Goal: Task Accomplishment & Management: Manage account settings

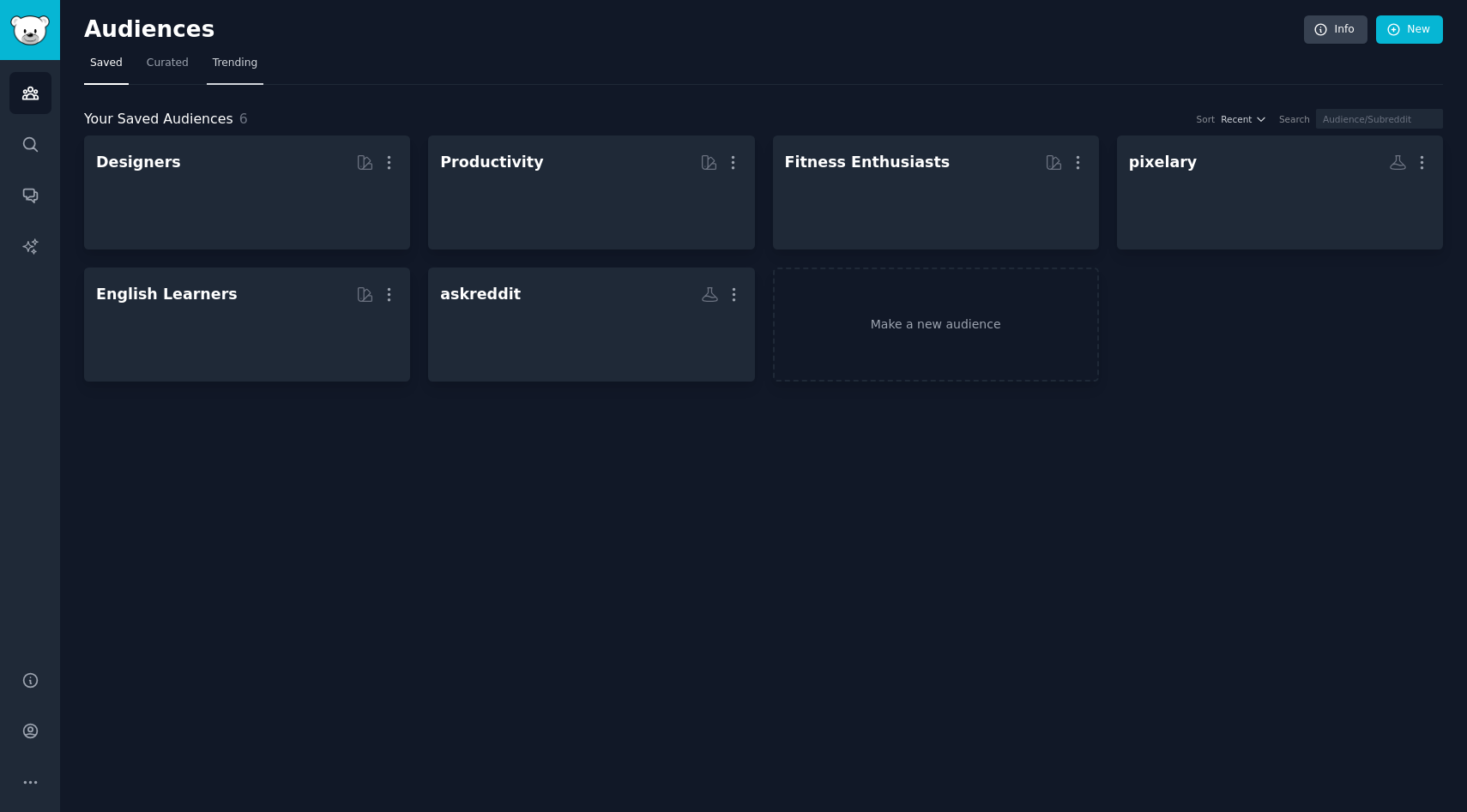
click at [213, 64] on span "Trending" at bounding box center [235, 63] width 45 height 16
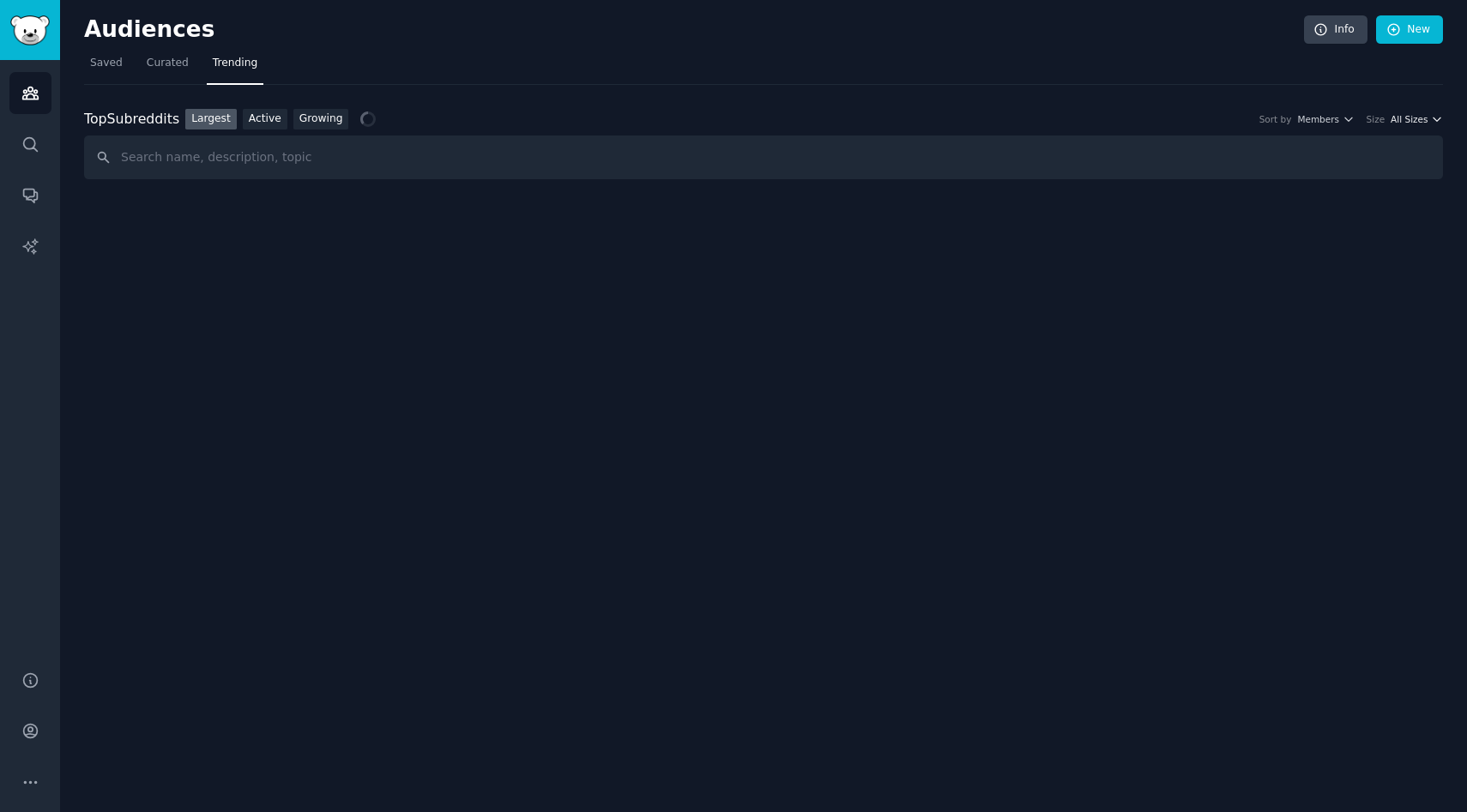
click at [1394, 119] on span "All Sizes" at bounding box center [1409, 119] width 37 height 12
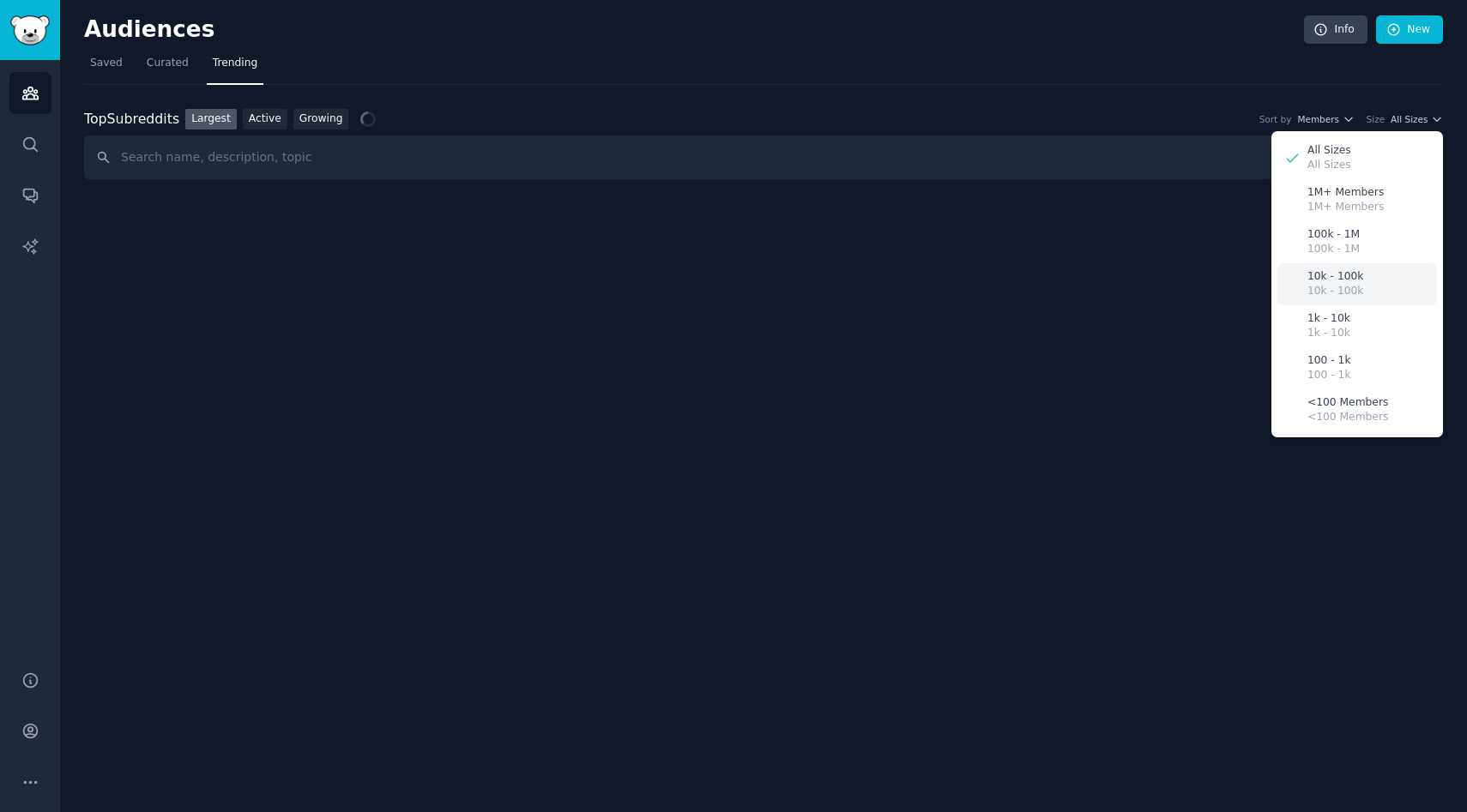
click at [1385, 270] on div "10k - 100k 10k - 100k" at bounding box center [1356, 284] width 159 height 42
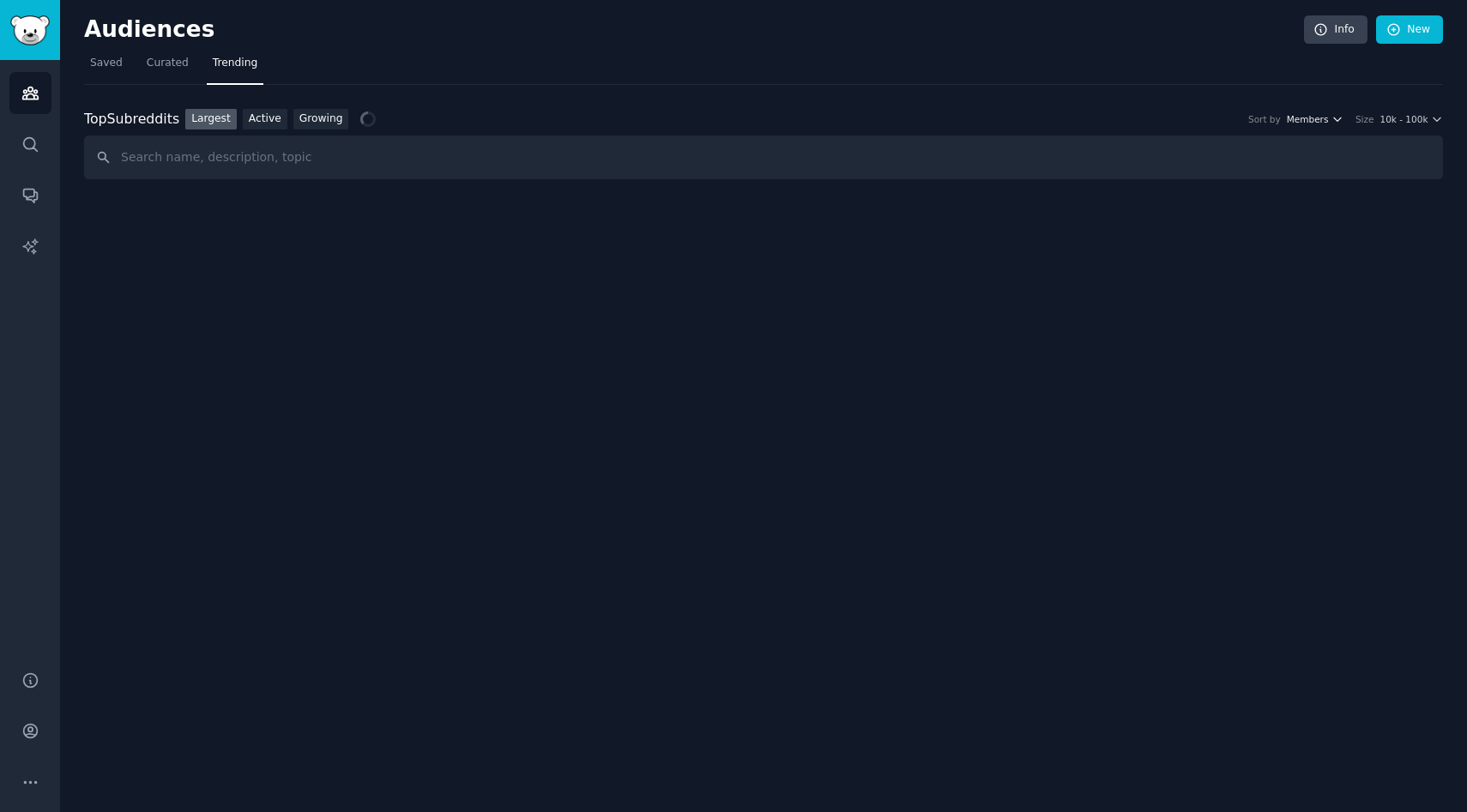
click at [1327, 123] on span "Members" at bounding box center [1308, 119] width 42 height 12
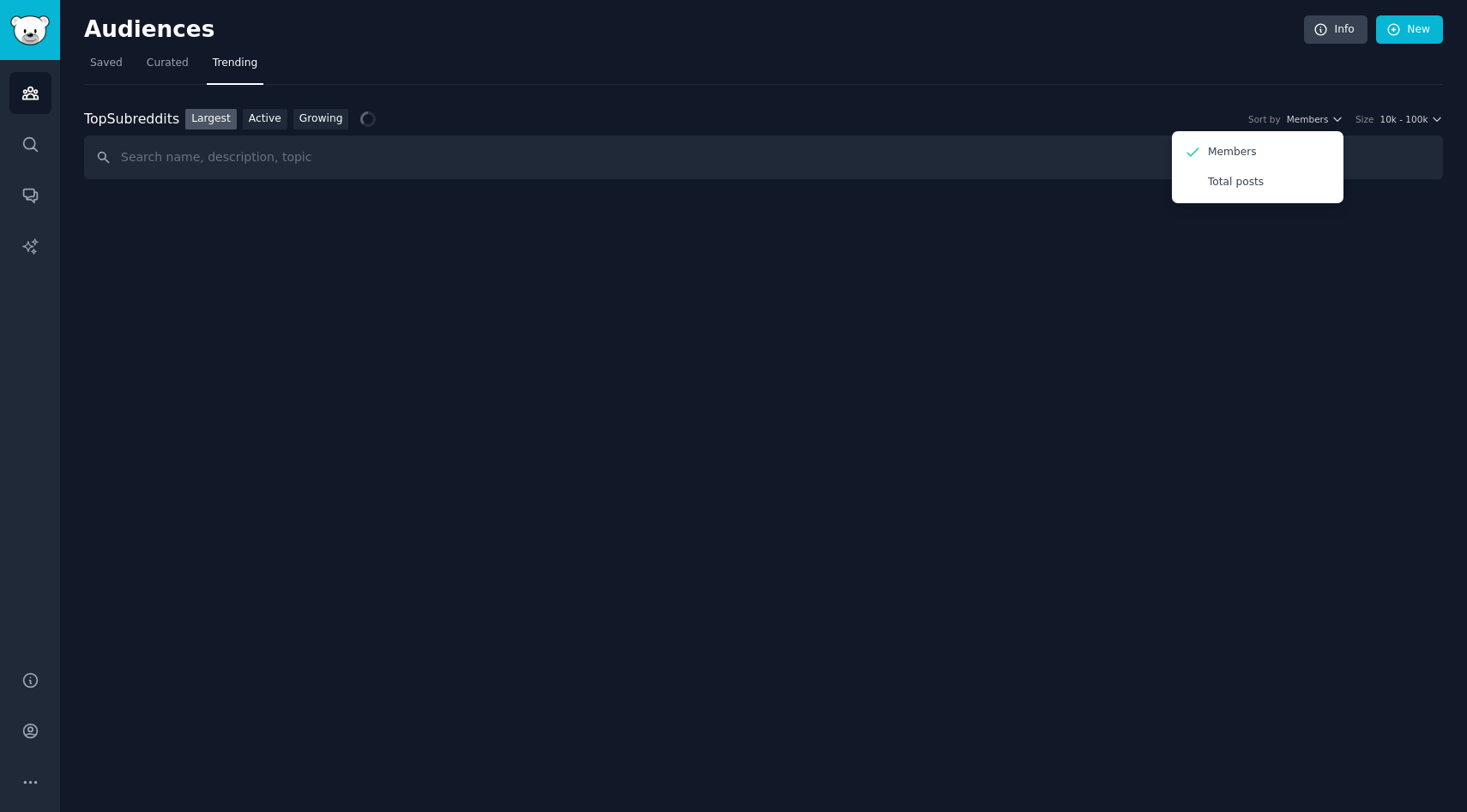
click at [1024, 101] on div "Top Subreddits Top Subreddits Largest Active Growing Sort by Members Members To…" at bounding box center [764, 133] width 1359 height 95
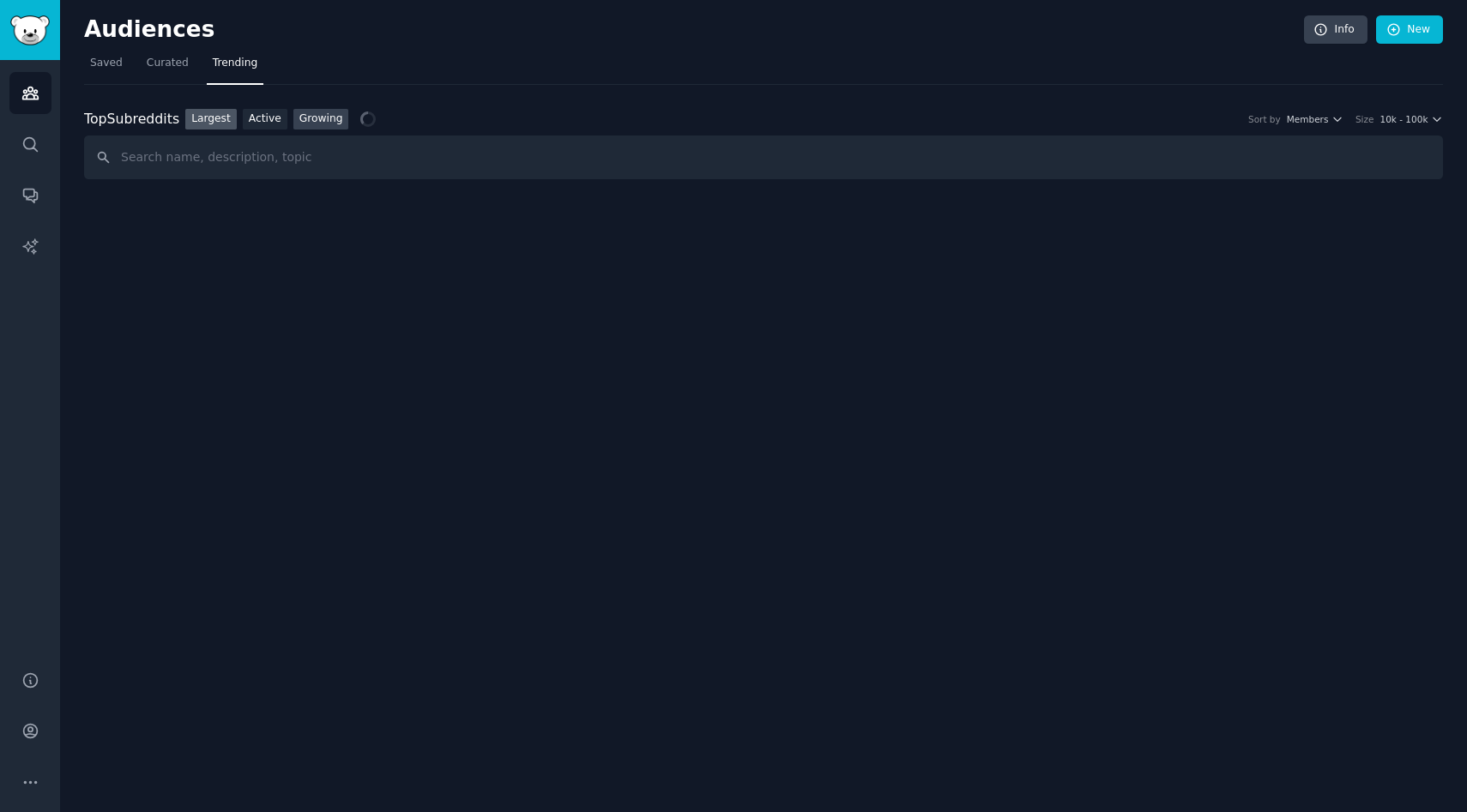
click at [315, 126] on link "Growing" at bounding box center [321, 120] width 55 height 22
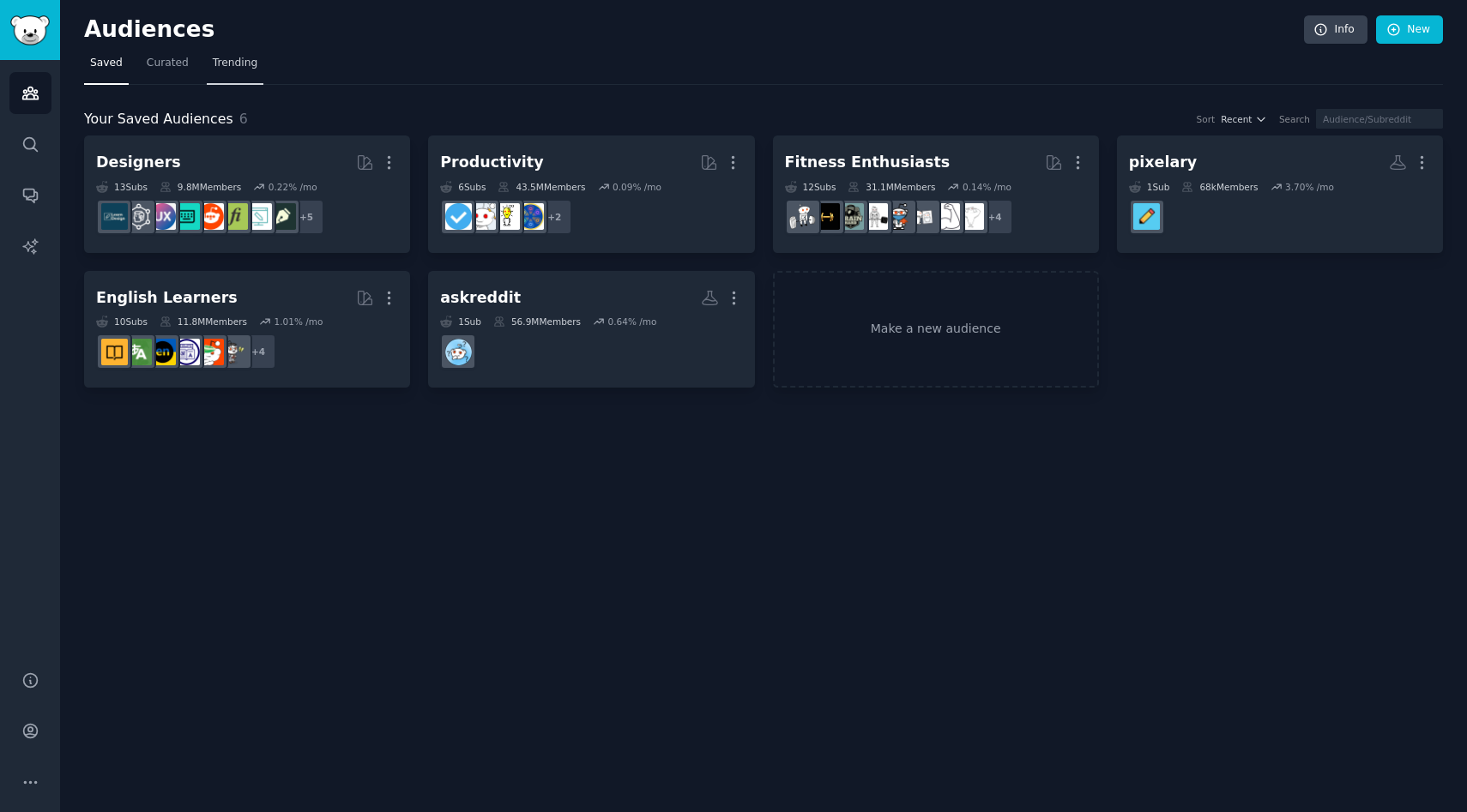
click at [243, 70] on span "Trending" at bounding box center [235, 63] width 45 height 16
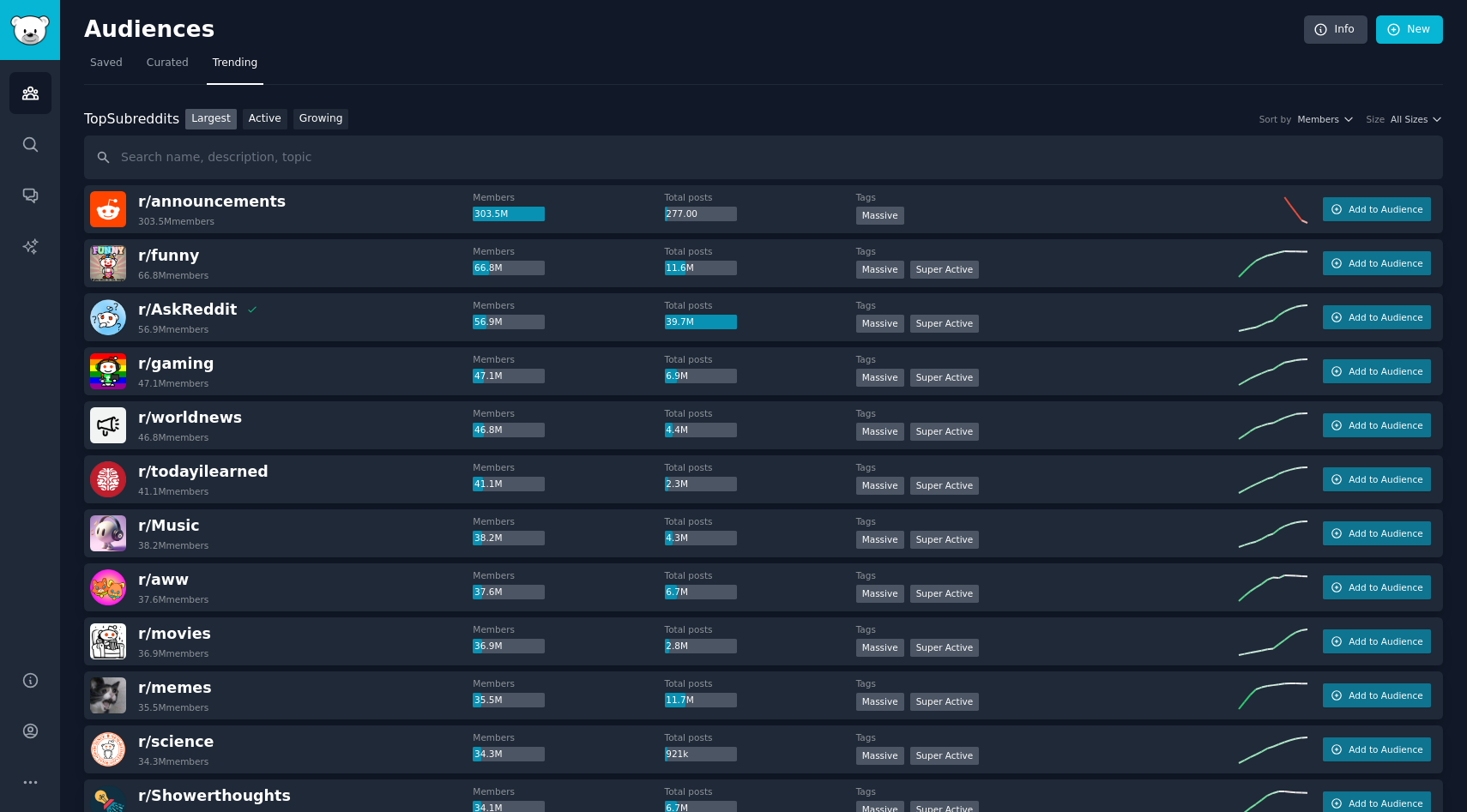
click at [1369, 120] on div "Size" at bounding box center [1376, 119] width 19 height 12
click at [1405, 113] on span "All Sizes" at bounding box center [1409, 119] width 37 height 12
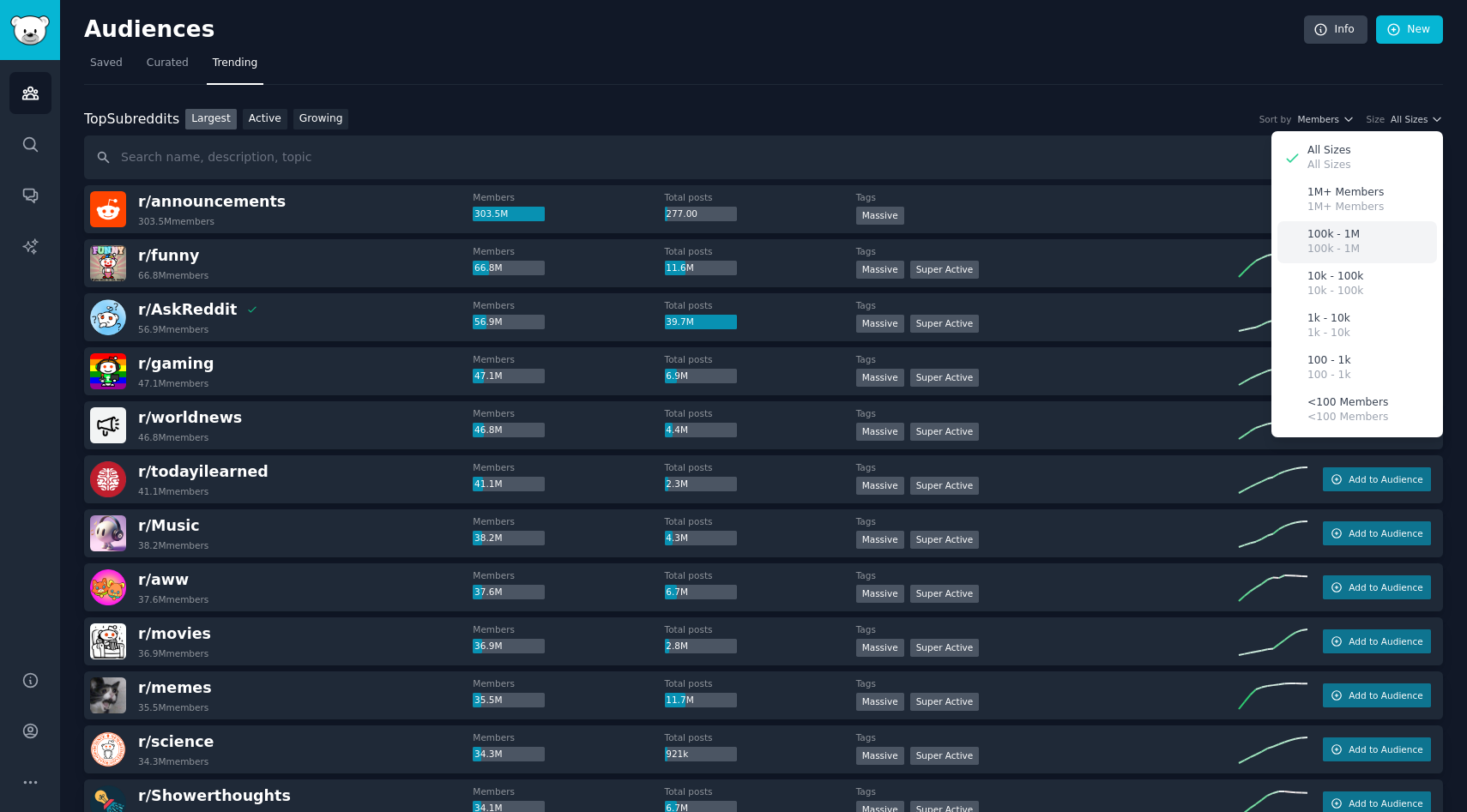
drag, startPoint x: 1366, startPoint y: 236, endPoint x: 1360, endPoint y: 223, distance: 14.3
click at [1366, 235] on div "100k - 1M 100k - 1M" at bounding box center [1356, 242] width 159 height 42
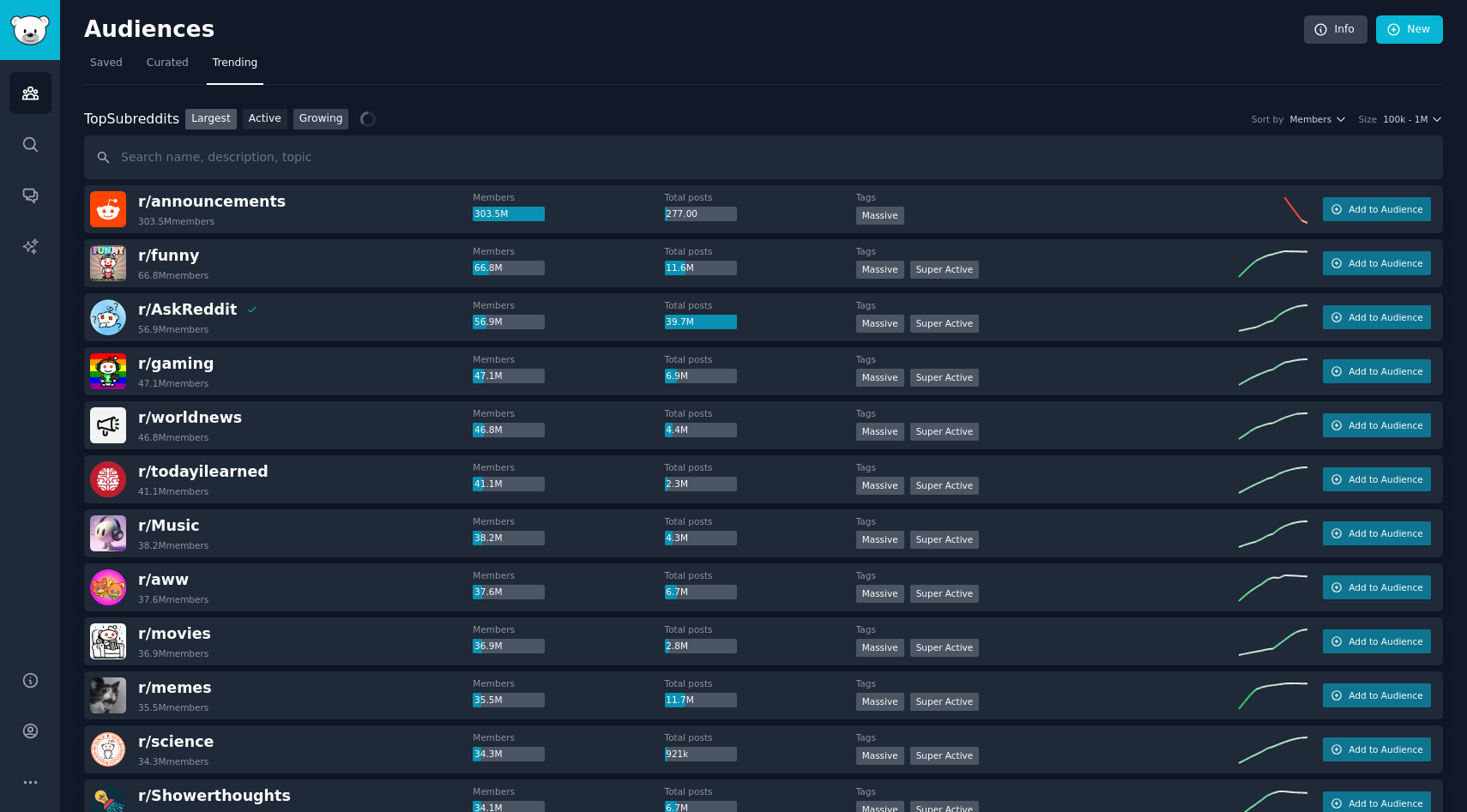
click at [323, 123] on link "Growing" at bounding box center [321, 120] width 55 height 22
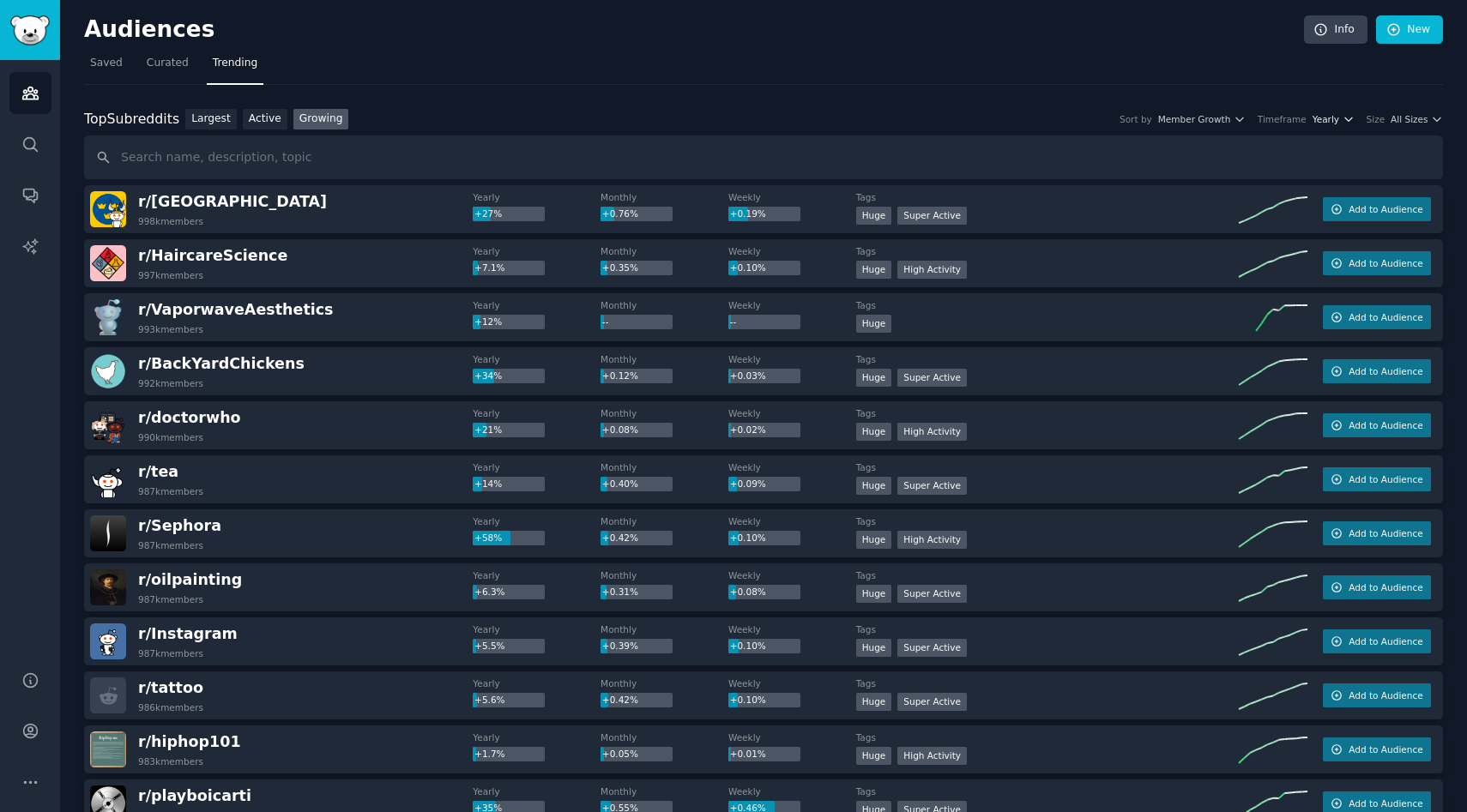
click at [1342, 125] on icon "button" at bounding box center [1348, 119] width 12 height 12
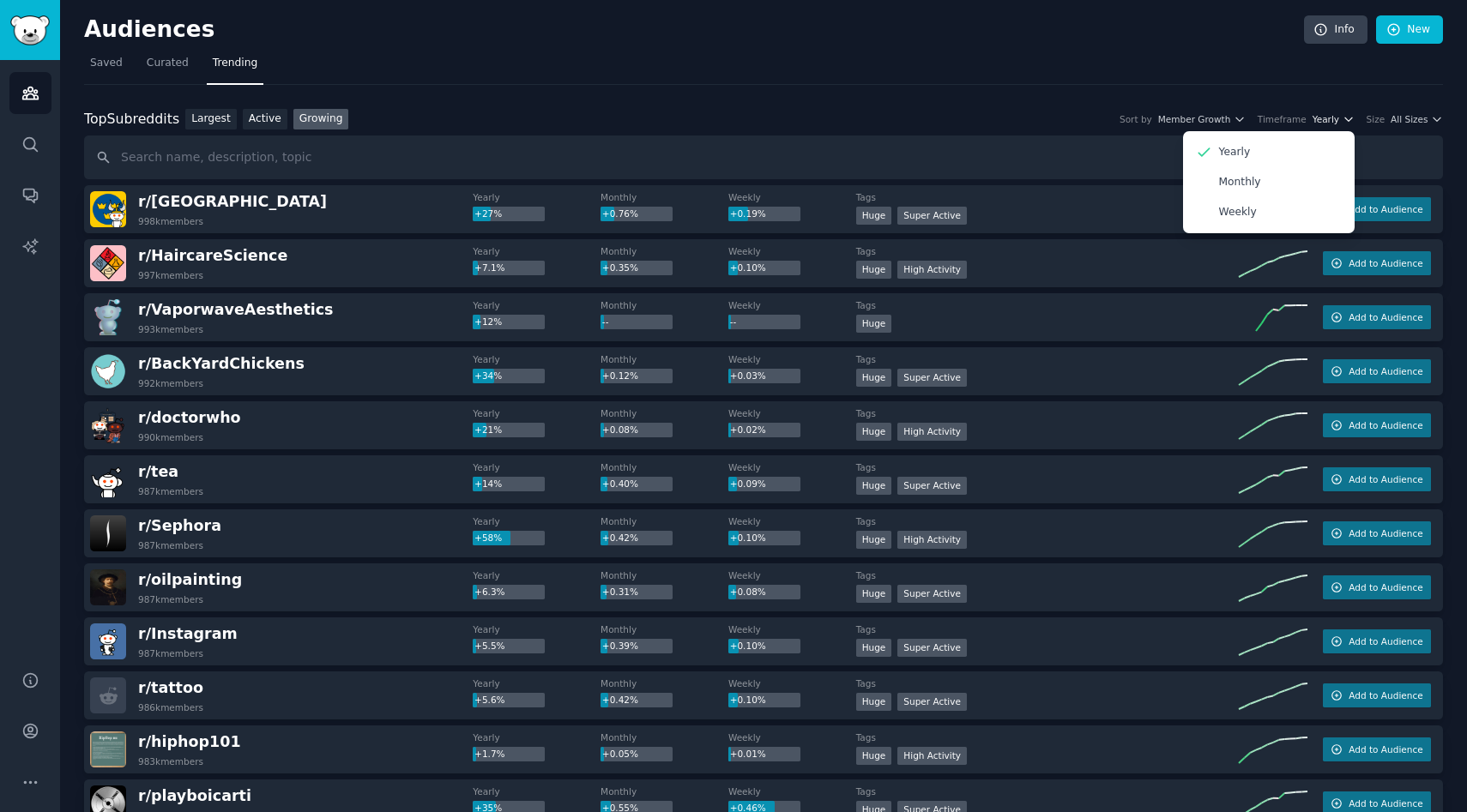
click at [1342, 120] on icon "button" at bounding box center [1348, 119] width 12 height 12
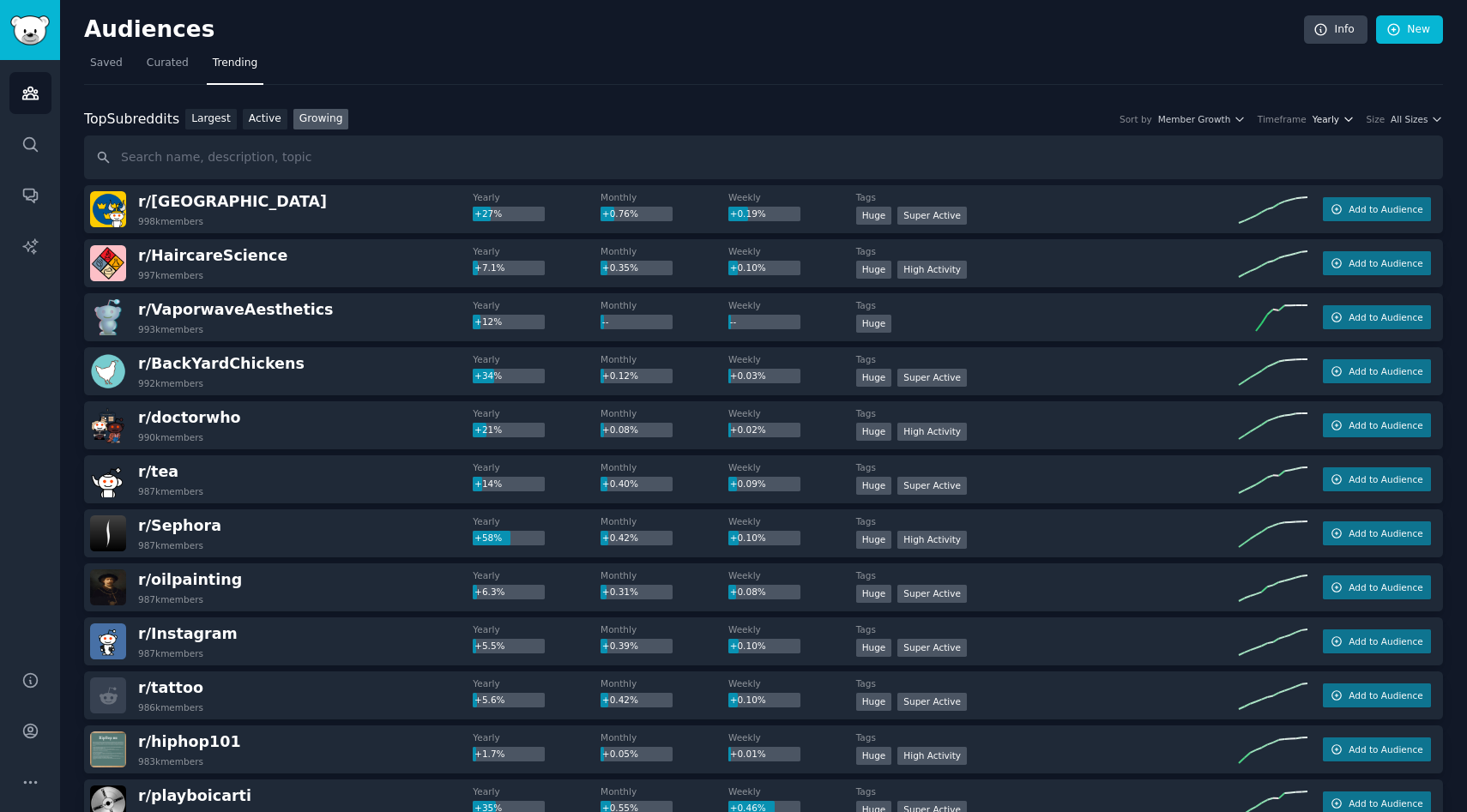
click at [1327, 113] on span "Yearly" at bounding box center [1325, 119] width 27 height 12
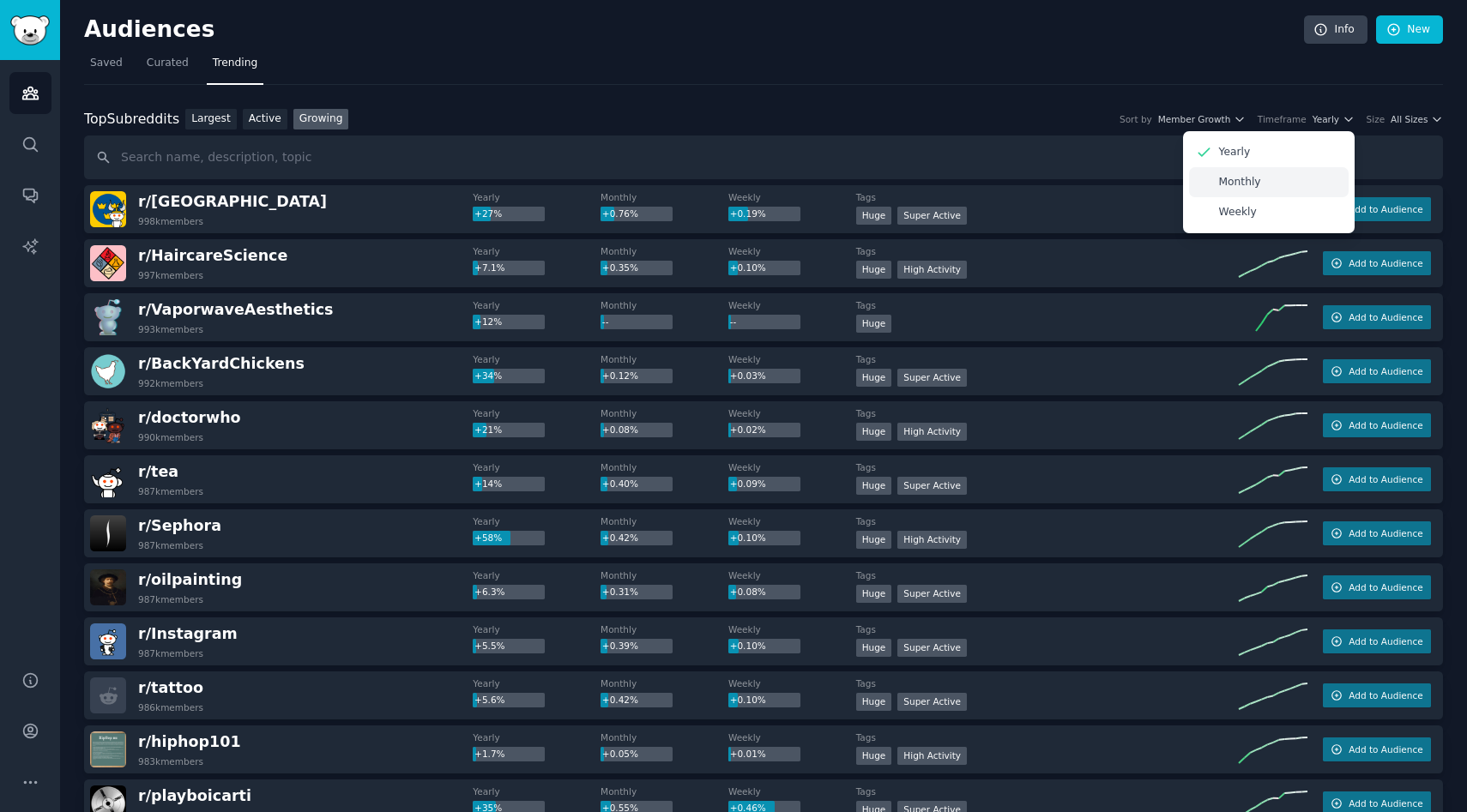
click at [1304, 178] on div "Monthly" at bounding box center [1268, 182] width 159 height 30
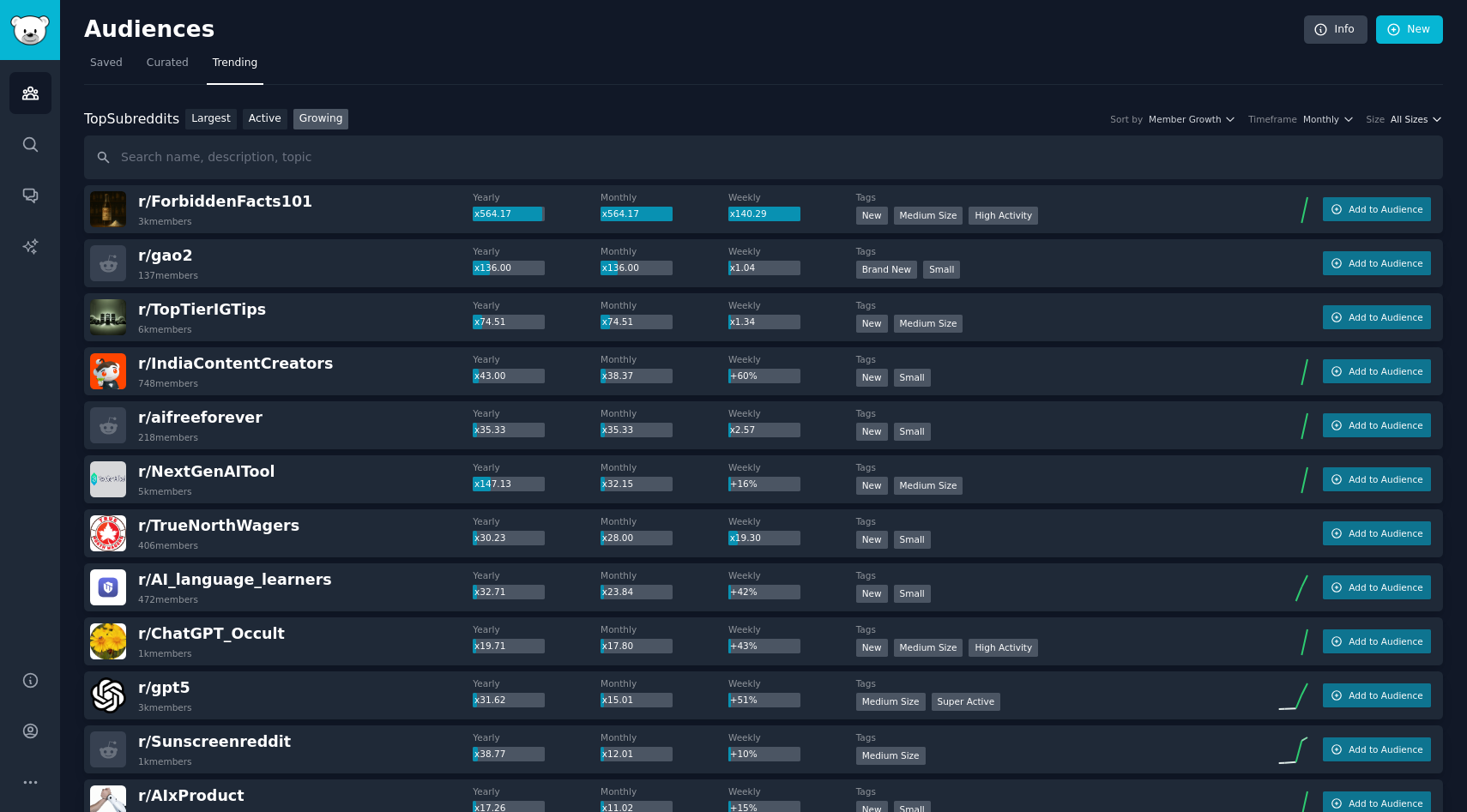
click at [1415, 113] on span "All Sizes" at bounding box center [1409, 119] width 37 height 12
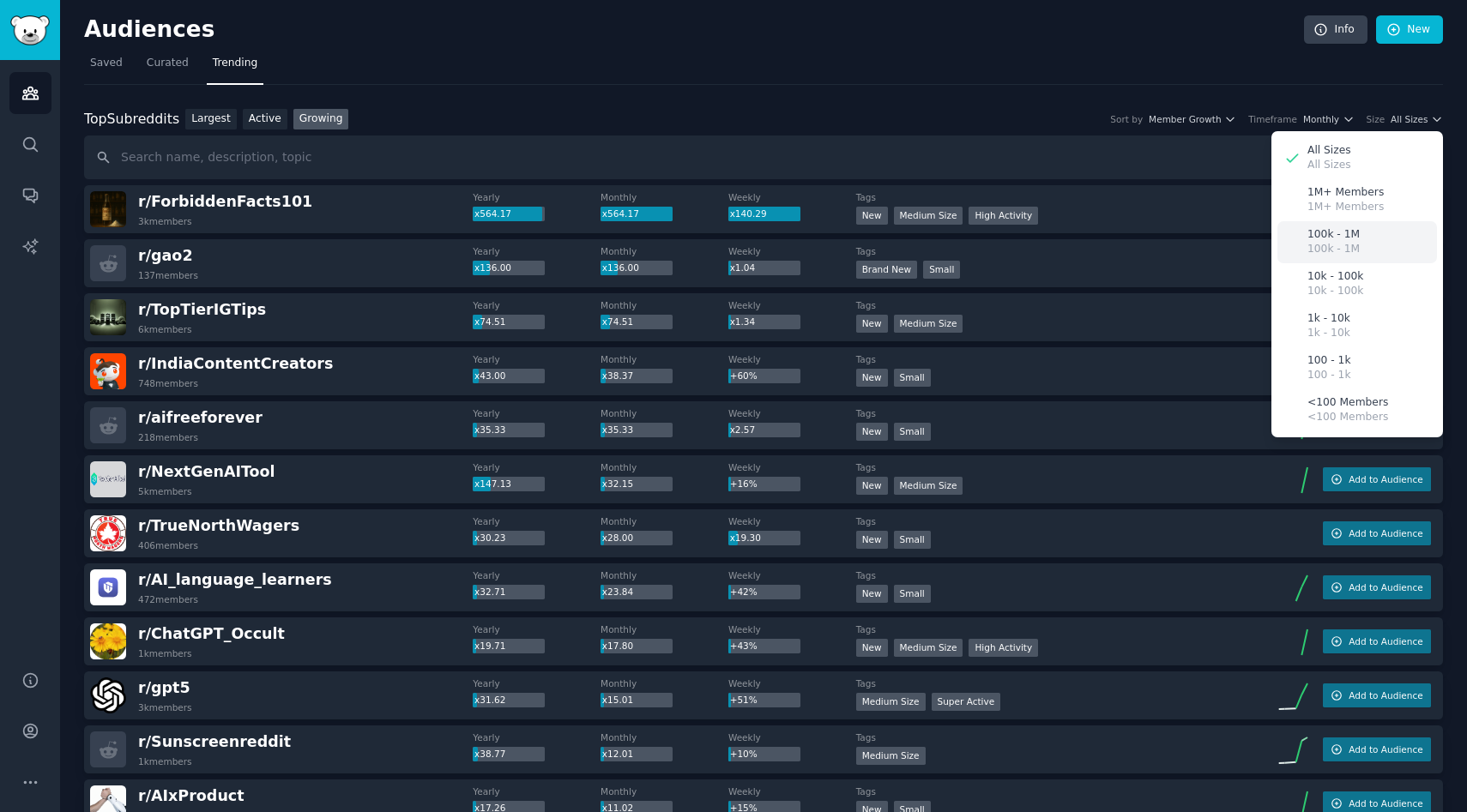
click at [1365, 247] on div "100k - 1M 100k - 1M" at bounding box center [1356, 242] width 159 height 42
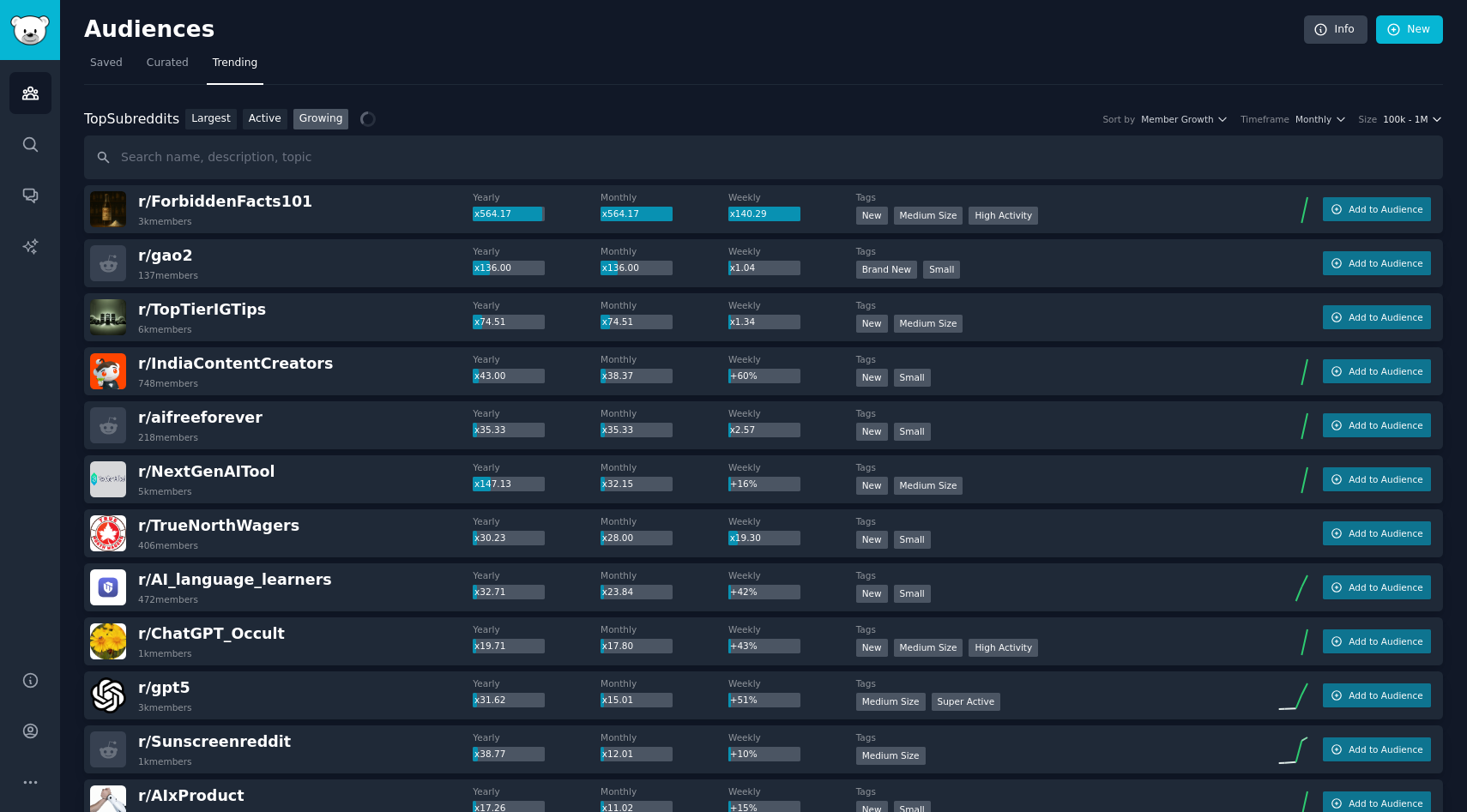
click at [1408, 112] on div "Top Subreddits Top Subreddits Largest Active Growing Sort by Member Growth Time…" at bounding box center [764, 120] width 1359 height 22
click at [1408, 117] on span "100k - 1M" at bounding box center [1405, 119] width 45 height 12
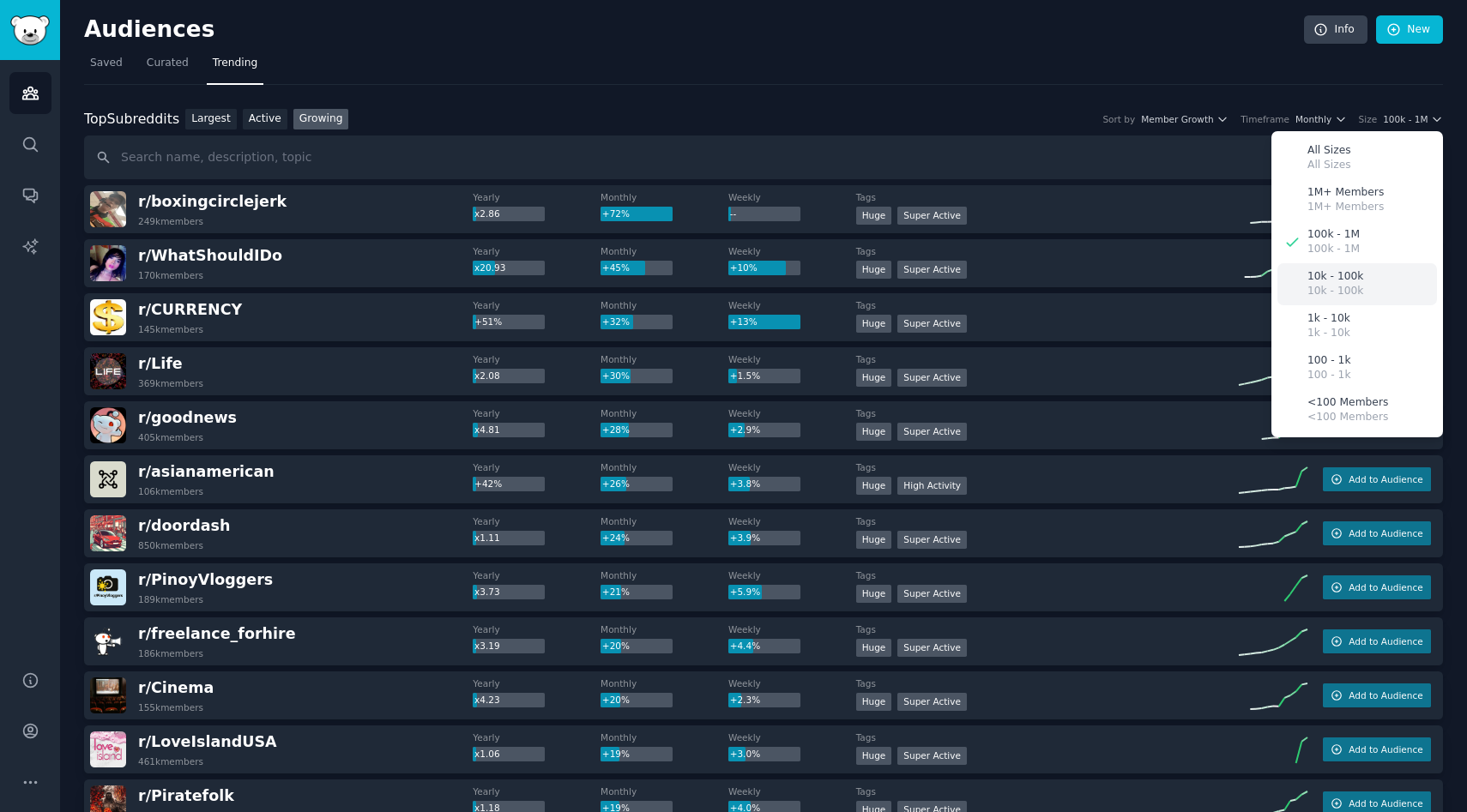
click at [1367, 272] on div "10k - 100k 10k - 100k" at bounding box center [1356, 284] width 159 height 42
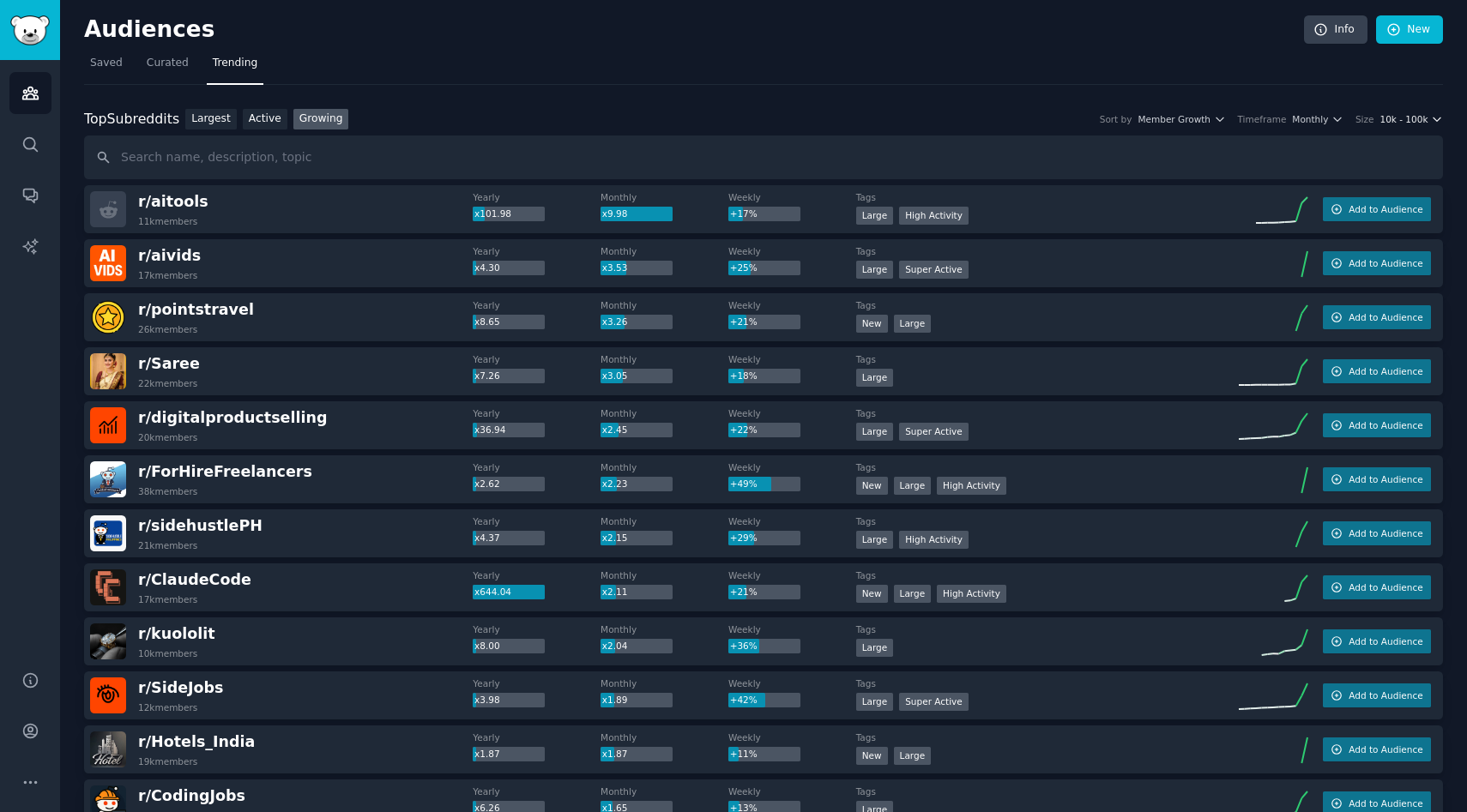
click at [1407, 124] on span "10k - 100k" at bounding box center [1404, 119] width 48 height 12
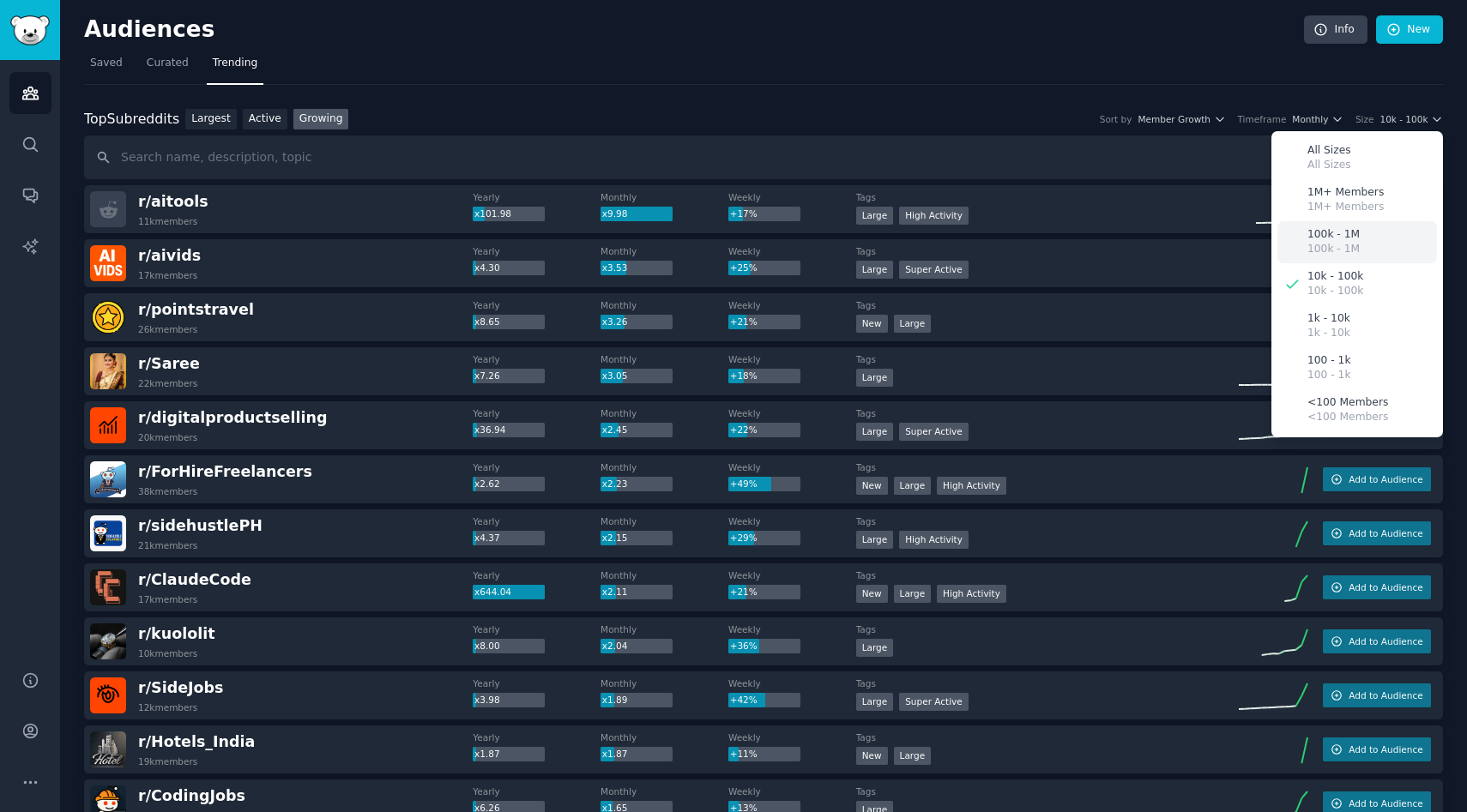
click at [1371, 238] on div "100k - 1M 100k - 1M" at bounding box center [1356, 242] width 159 height 42
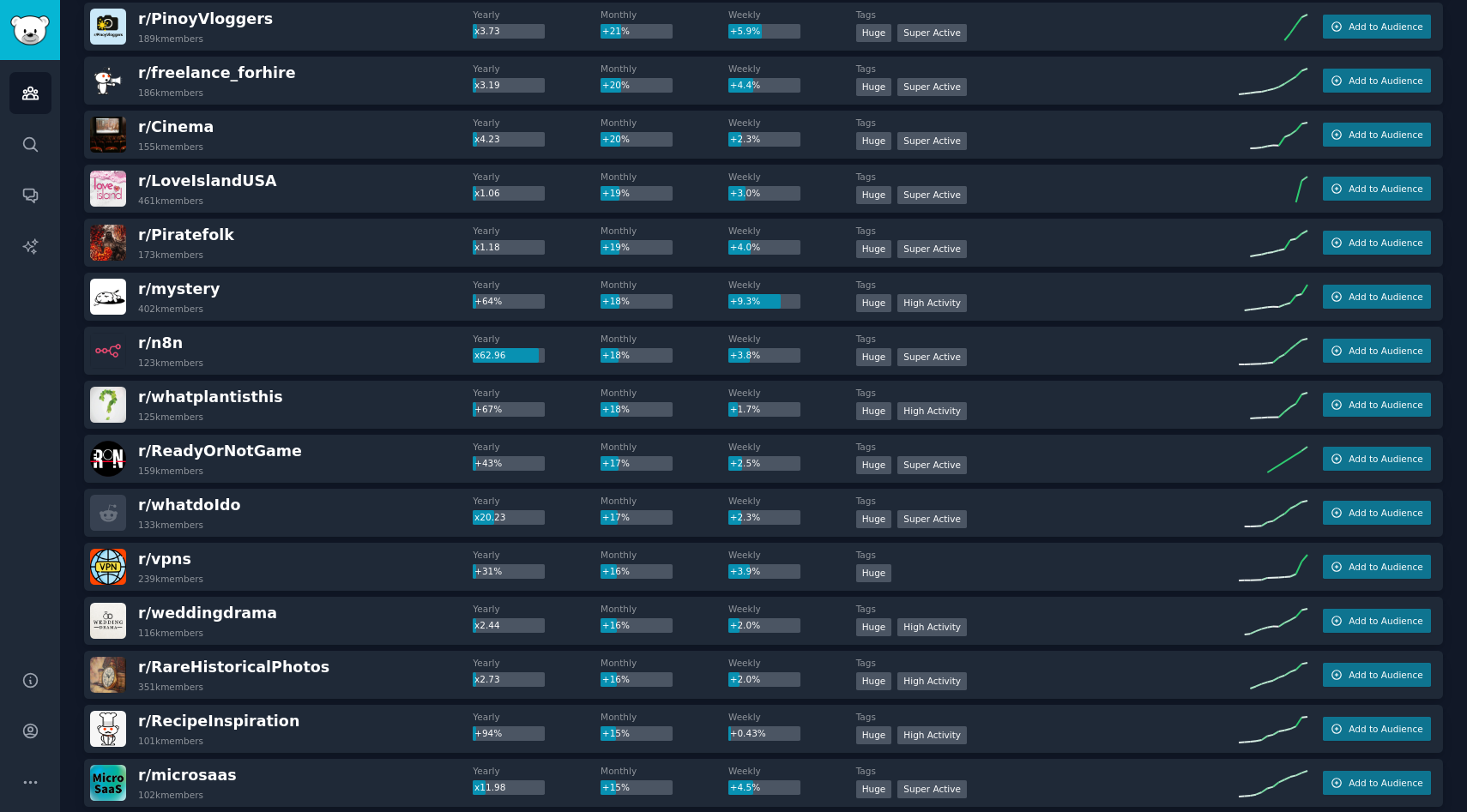
scroll to position [795, 0]
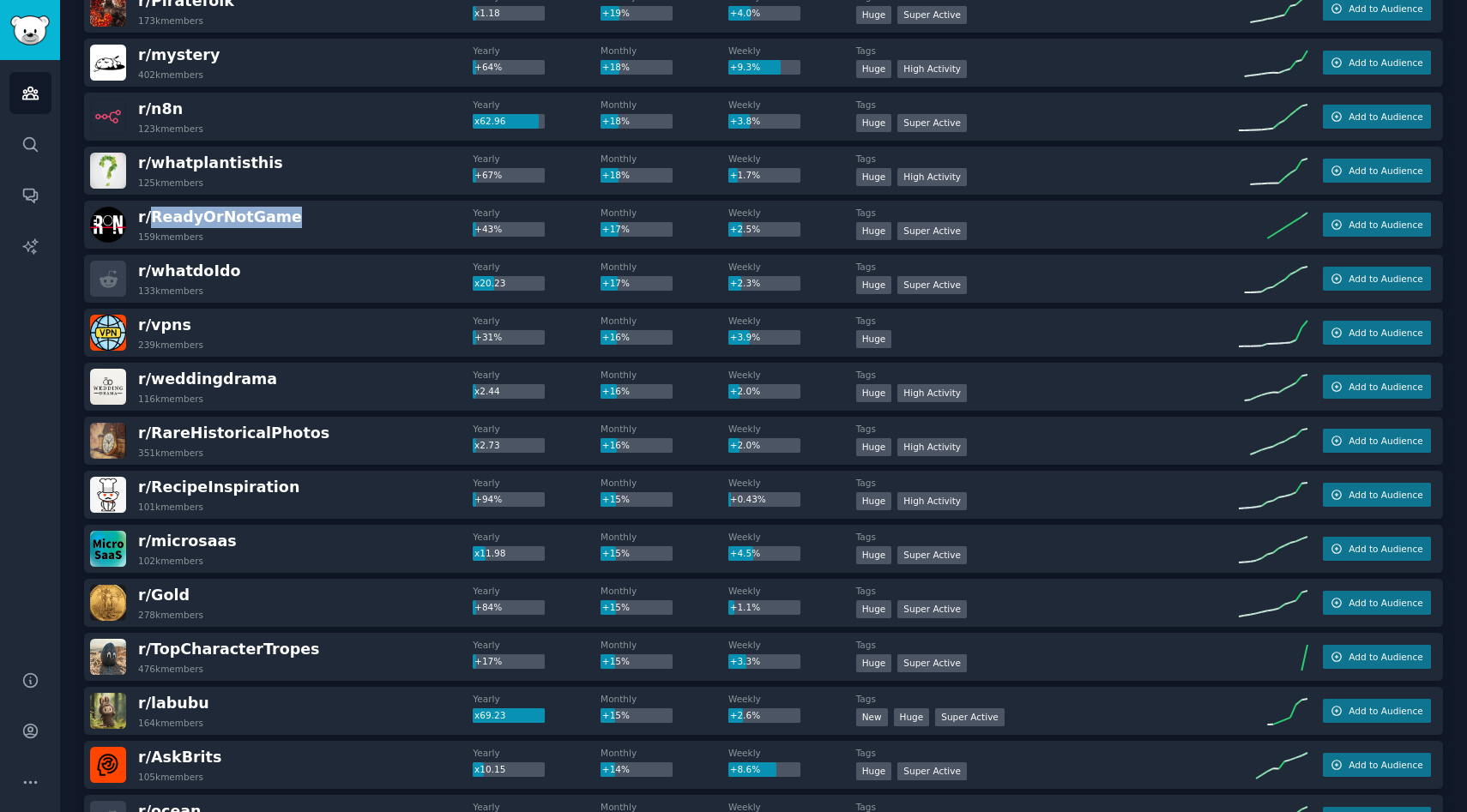
click at [308, 208] on div "r/ ReadyOrNotGame 159k members" at bounding box center [281, 225] width 382 height 36
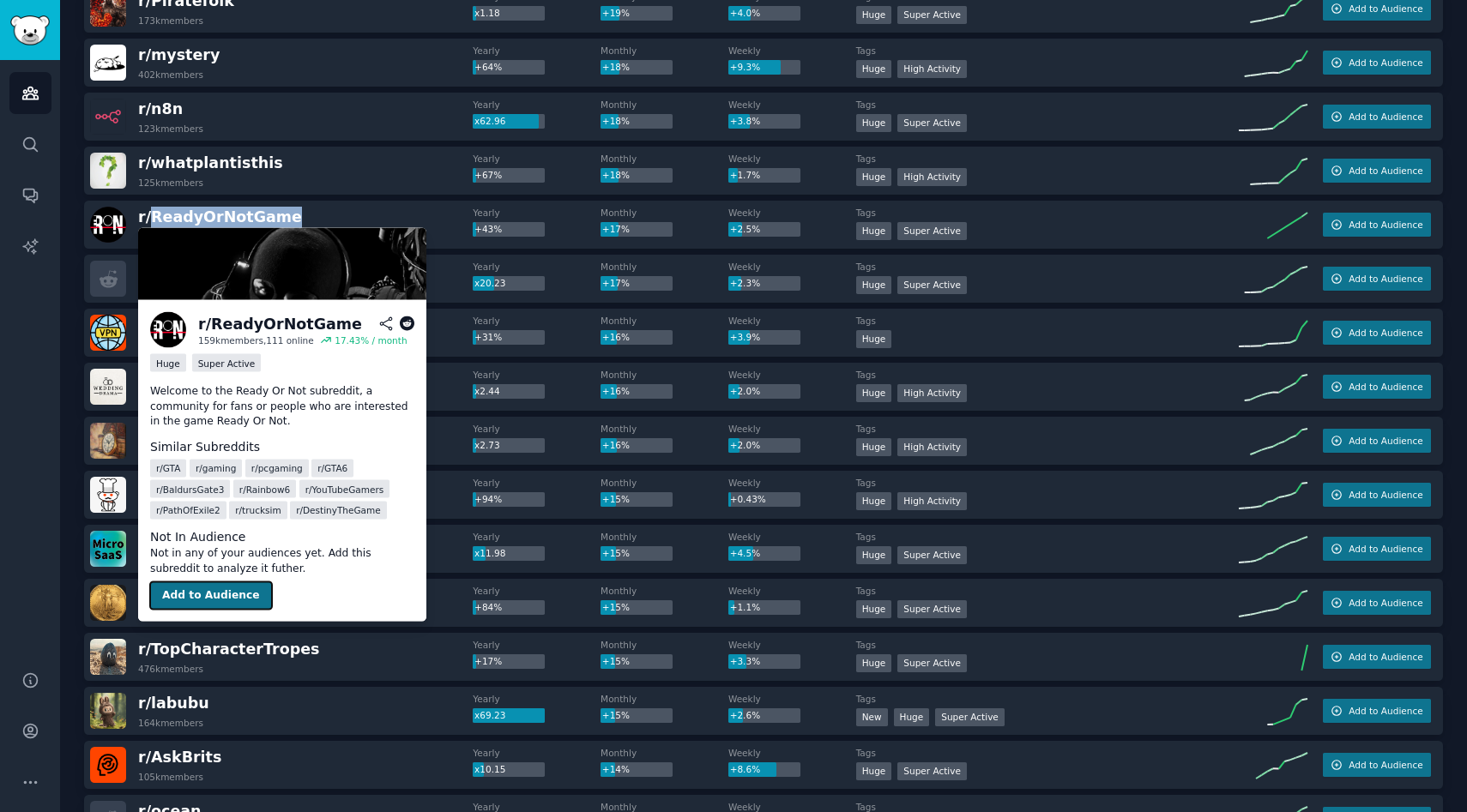
click at [212, 586] on button "Add to Audience" at bounding box center [211, 596] width 122 height 28
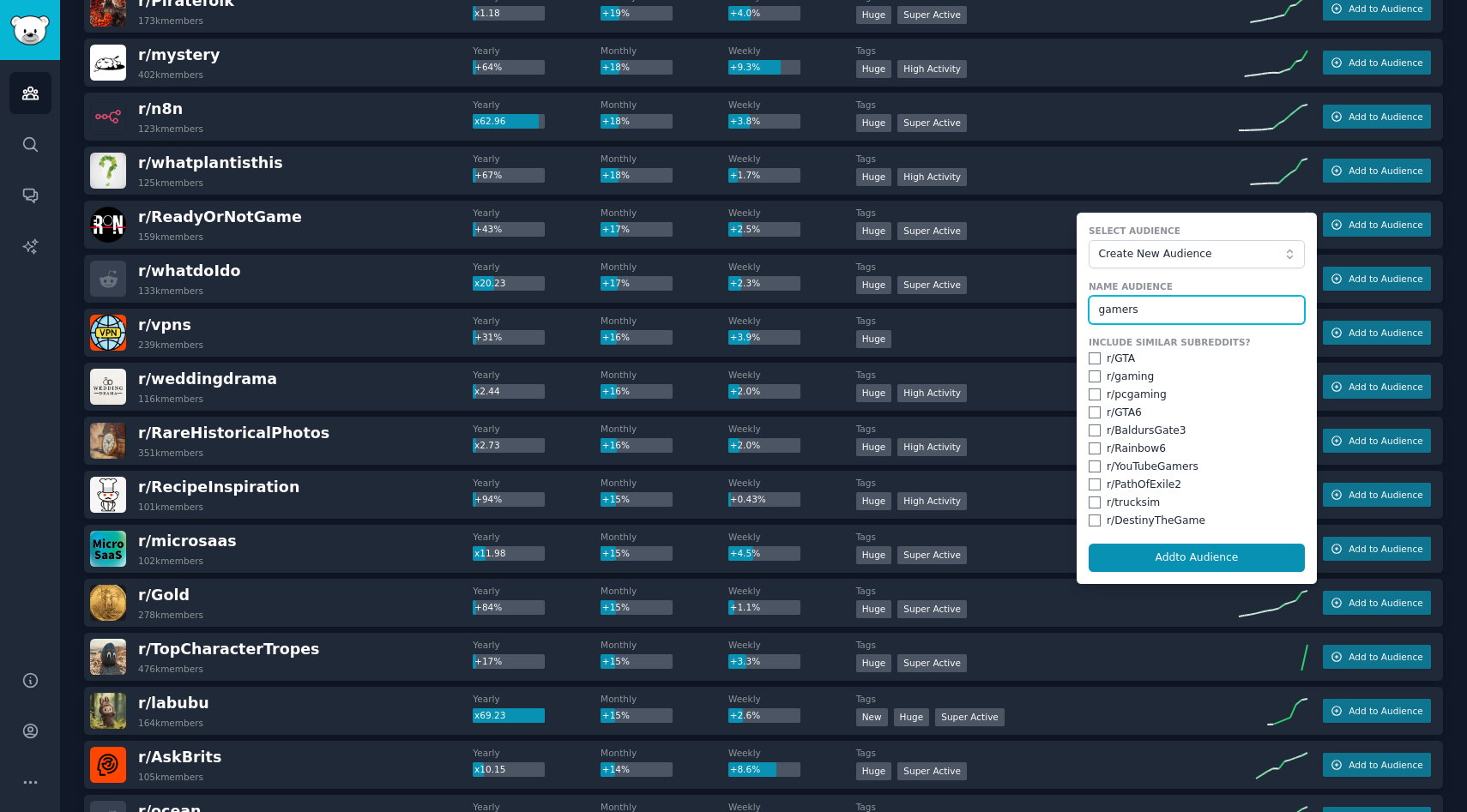
type input "gamers"
click at [1124, 358] on div "r/ GTA" at bounding box center [1120, 359] width 29 height 16
click at [1089, 357] on input "checkbox" at bounding box center [1095, 358] width 12 height 12
checkbox input "true"
click at [1092, 375] on input "checkbox" at bounding box center [1095, 376] width 12 height 12
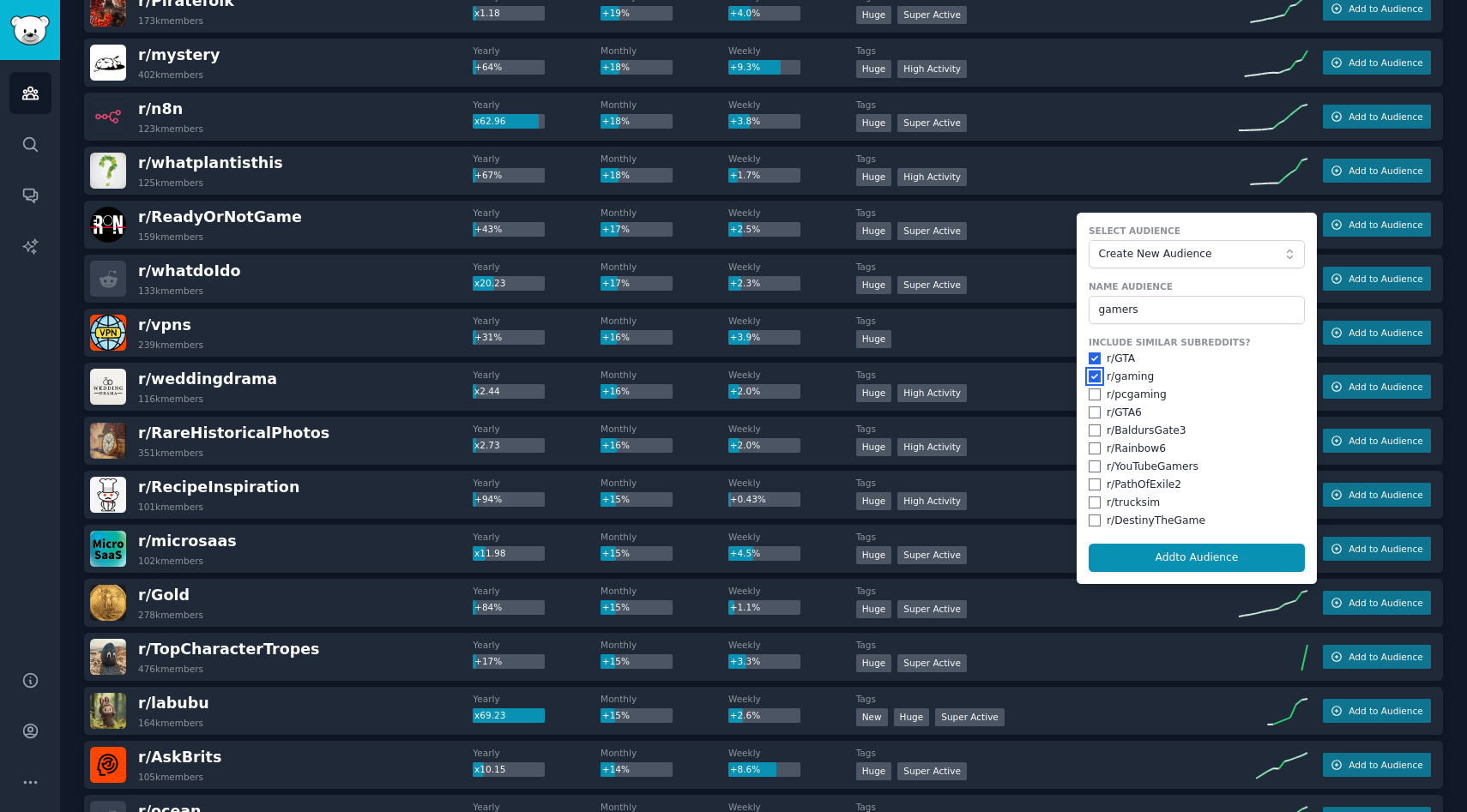
checkbox input "true"
click at [1091, 392] on input "checkbox" at bounding box center [1095, 394] width 12 height 12
checkbox input "true"
click at [1083, 405] on form "Select Audience Create New Audience Name Audience gamers Include Similar Subred…" at bounding box center [1197, 398] width 240 height 371
click at [1089, 413] on input "checkbox" at bounding box center [1095, 412] width 12 height 12
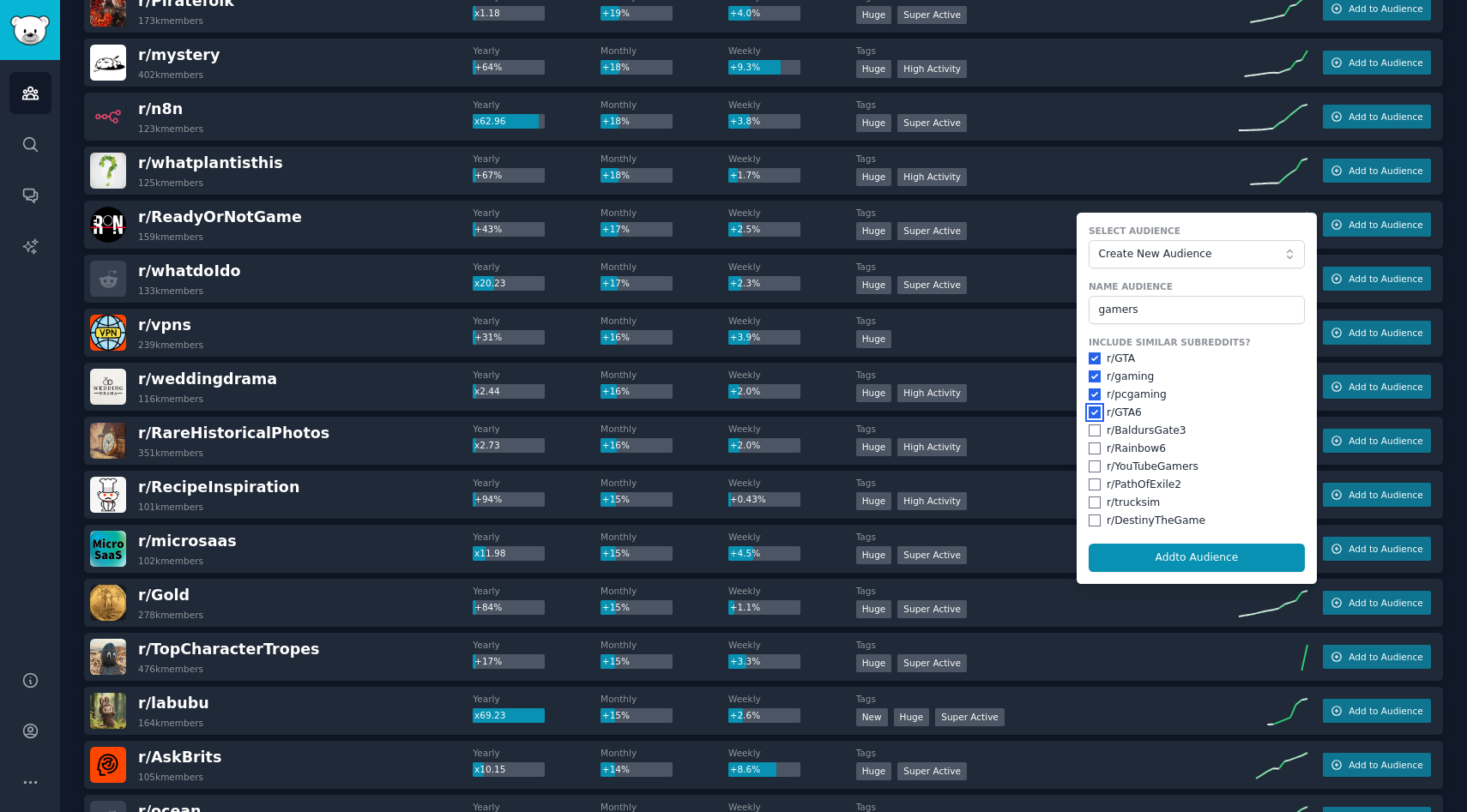
checkbox input "true"
click at [1181, 554] on button "Add to Audience" at bounding box center [1197, 558] width 216 height 29
checkbox input "false"
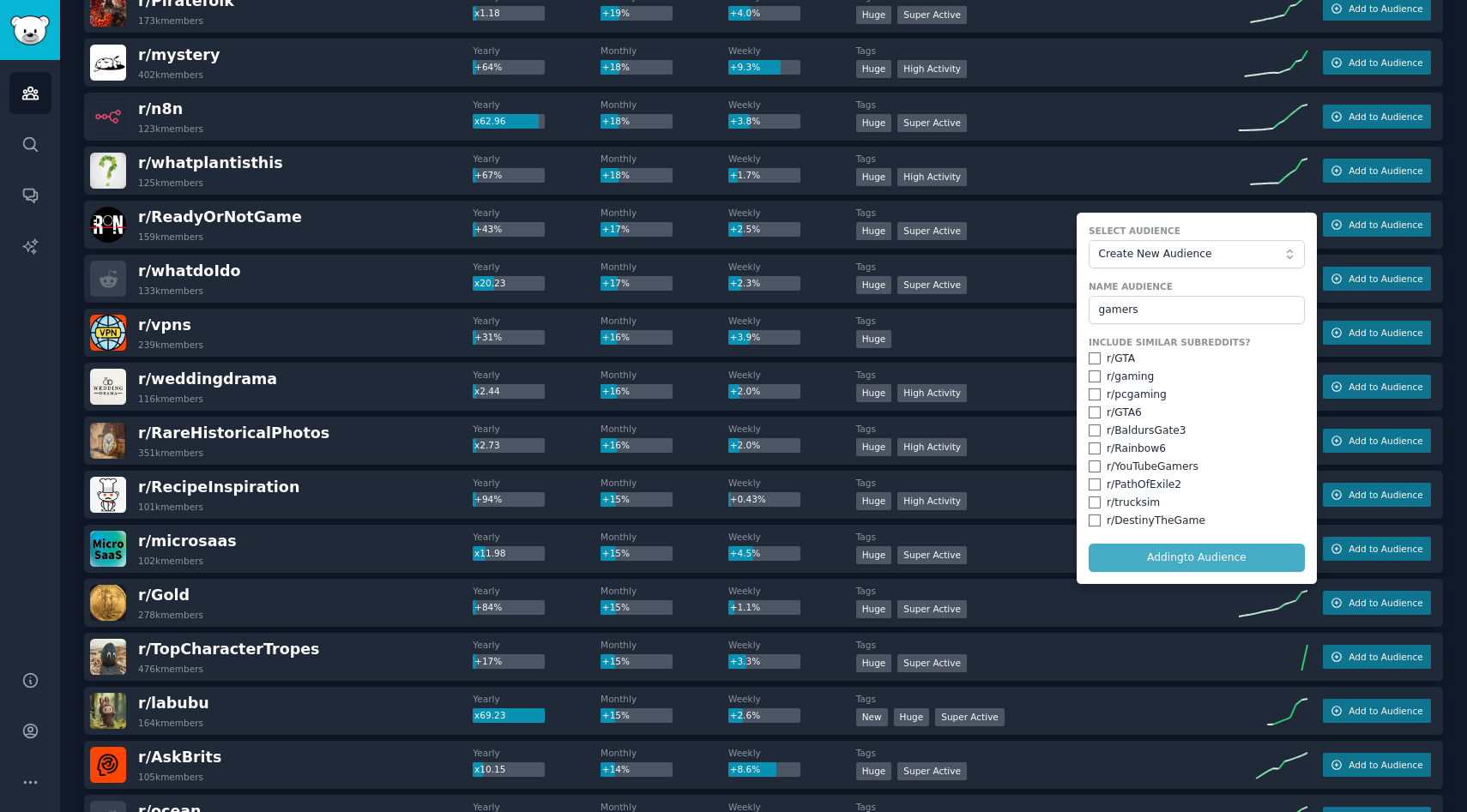
checkbox input "false"
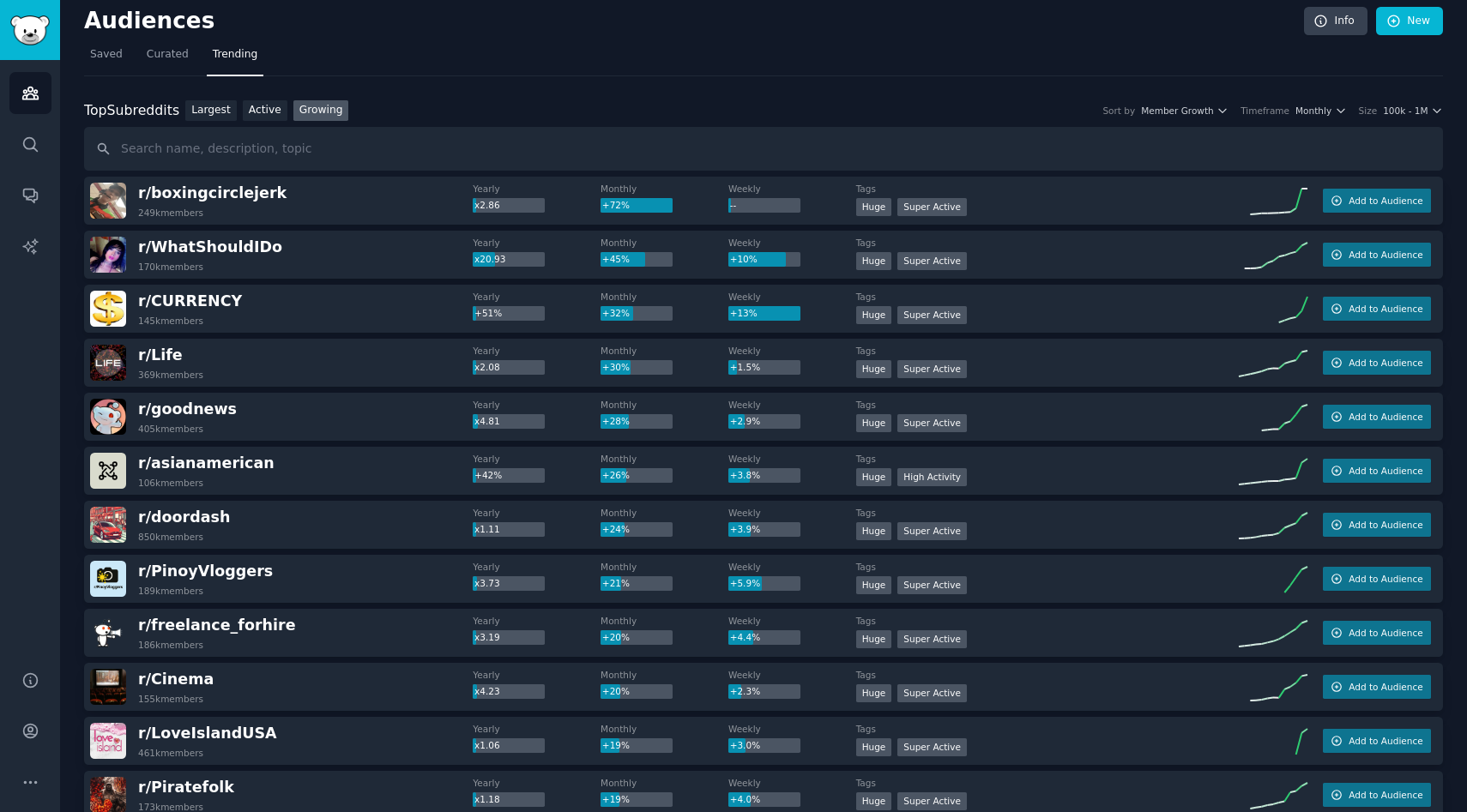
scroll to position [0, 0]
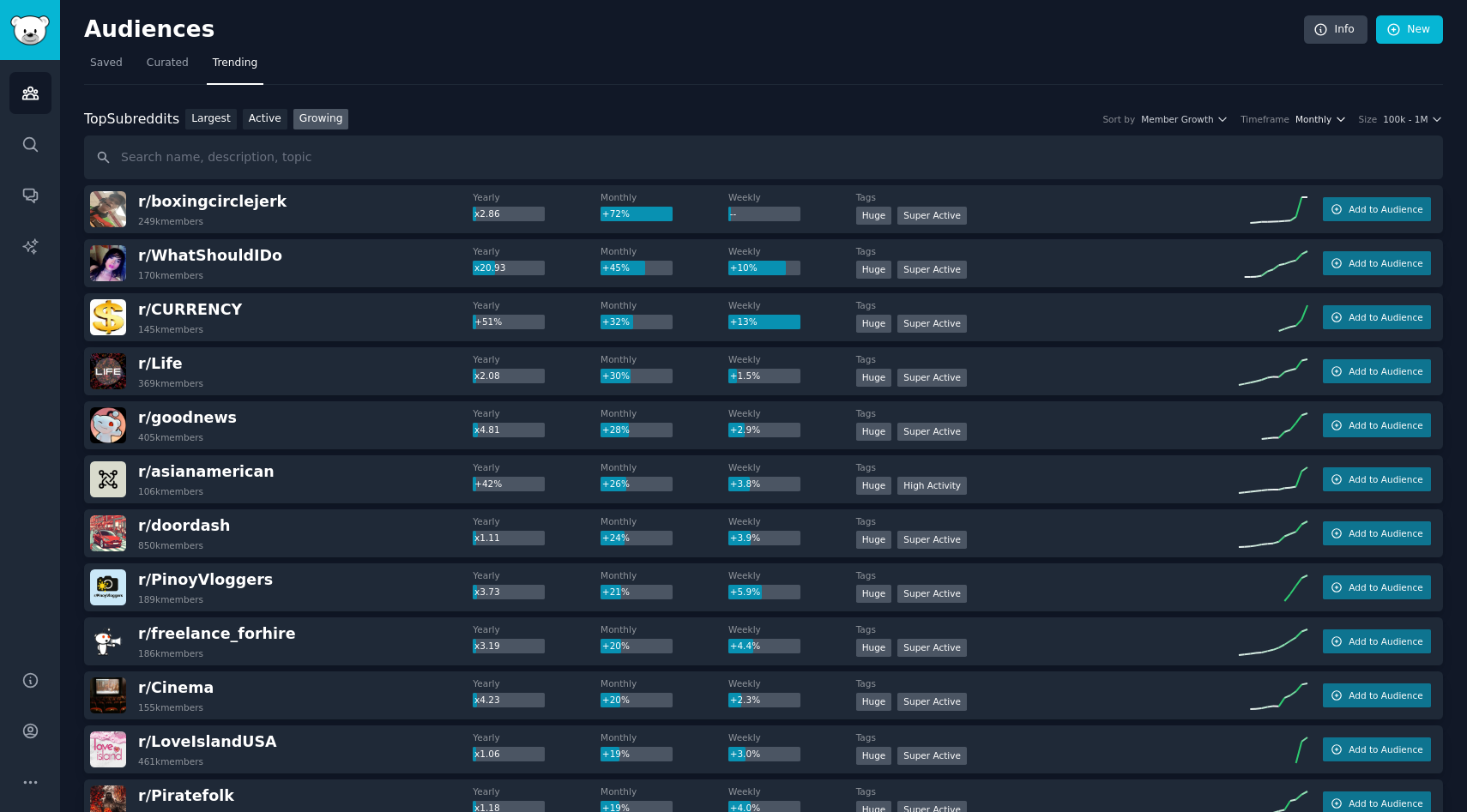
click at [1297, 122] on span "Monthly" at bounding box center [1313, 119] width 36 height 12
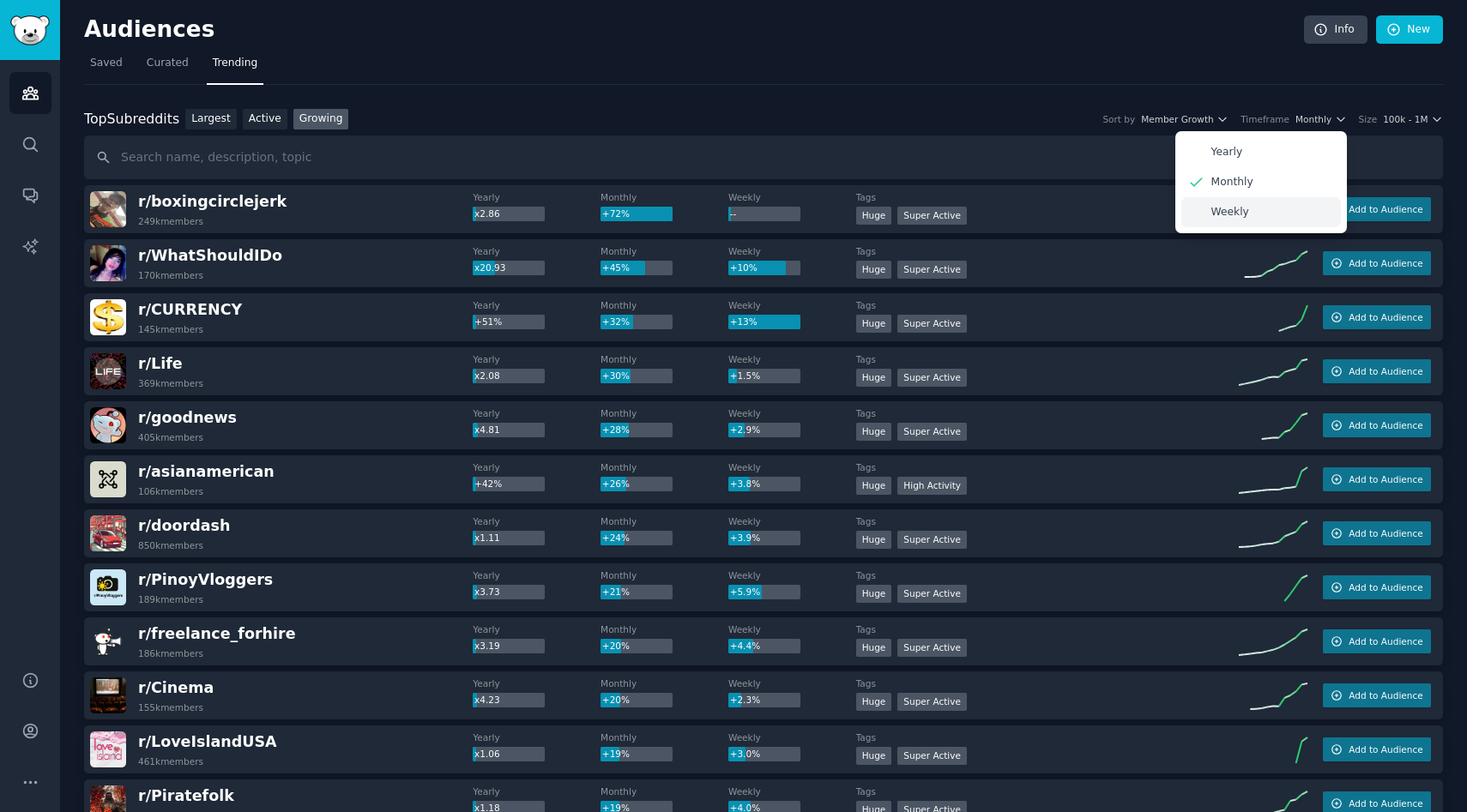
click at [1244, 212] on p "Weekly" at bounding box center [1230, 213] width 38 height 16
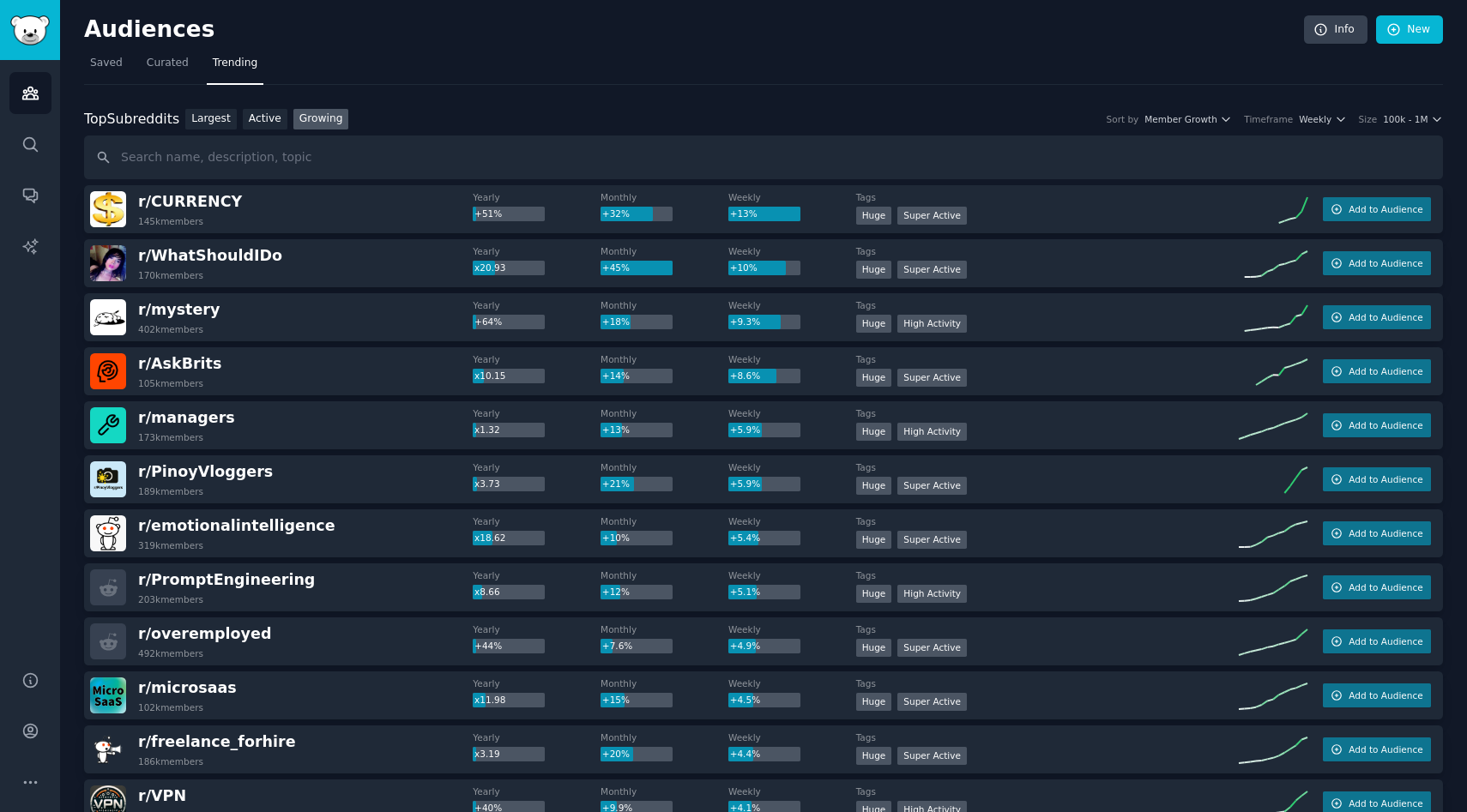
click at [1379, 118] on div "Size 100k - 1M" at bounding box center [1401, 119] width 84 height 12
click at [1387, 119] on span "100k - 1M" at bounding box center [1405, 119] width 45 height 12
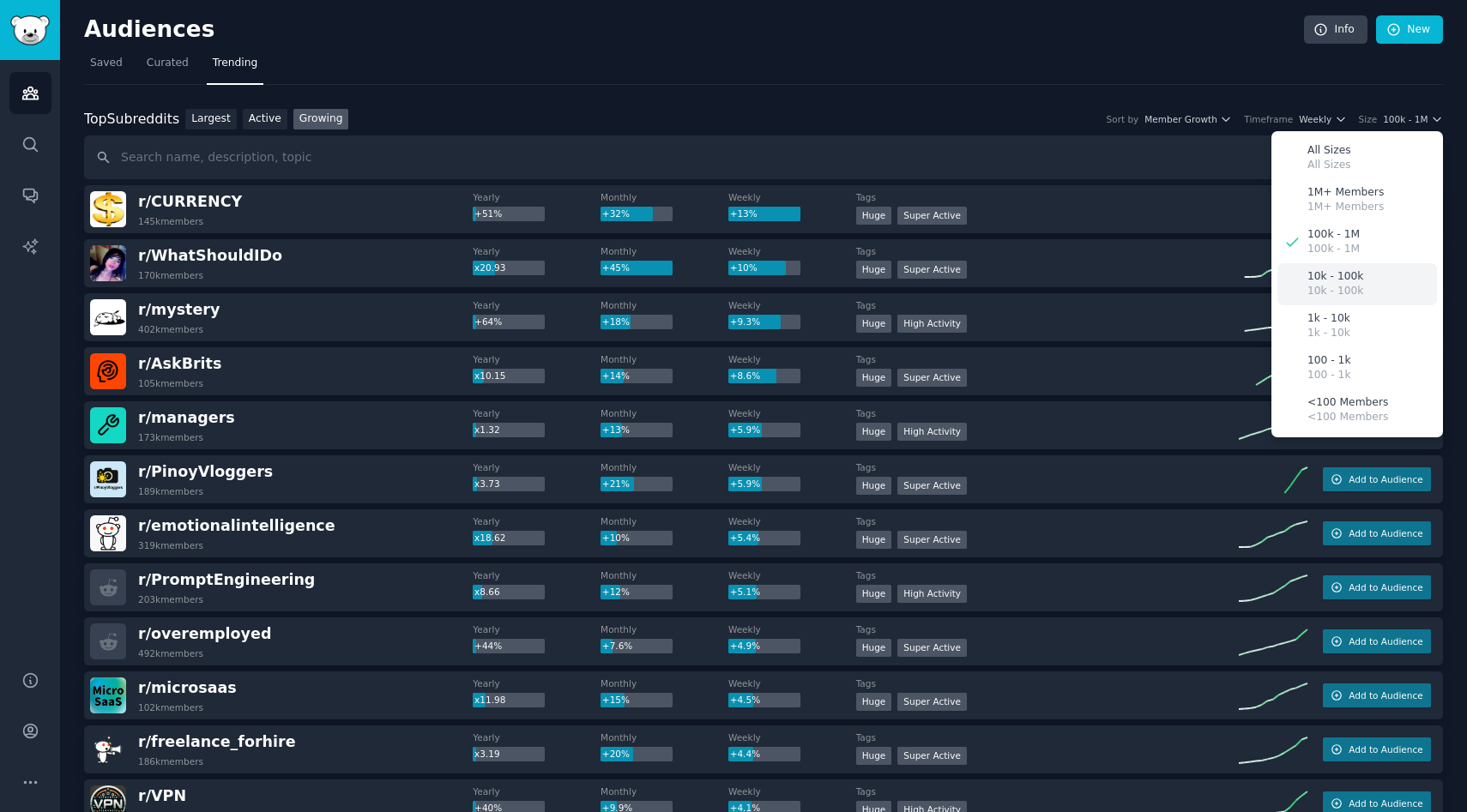
click at [1350, 272] on p "10k - 100k" at bounding box center [1335, 277] width 55 height 16
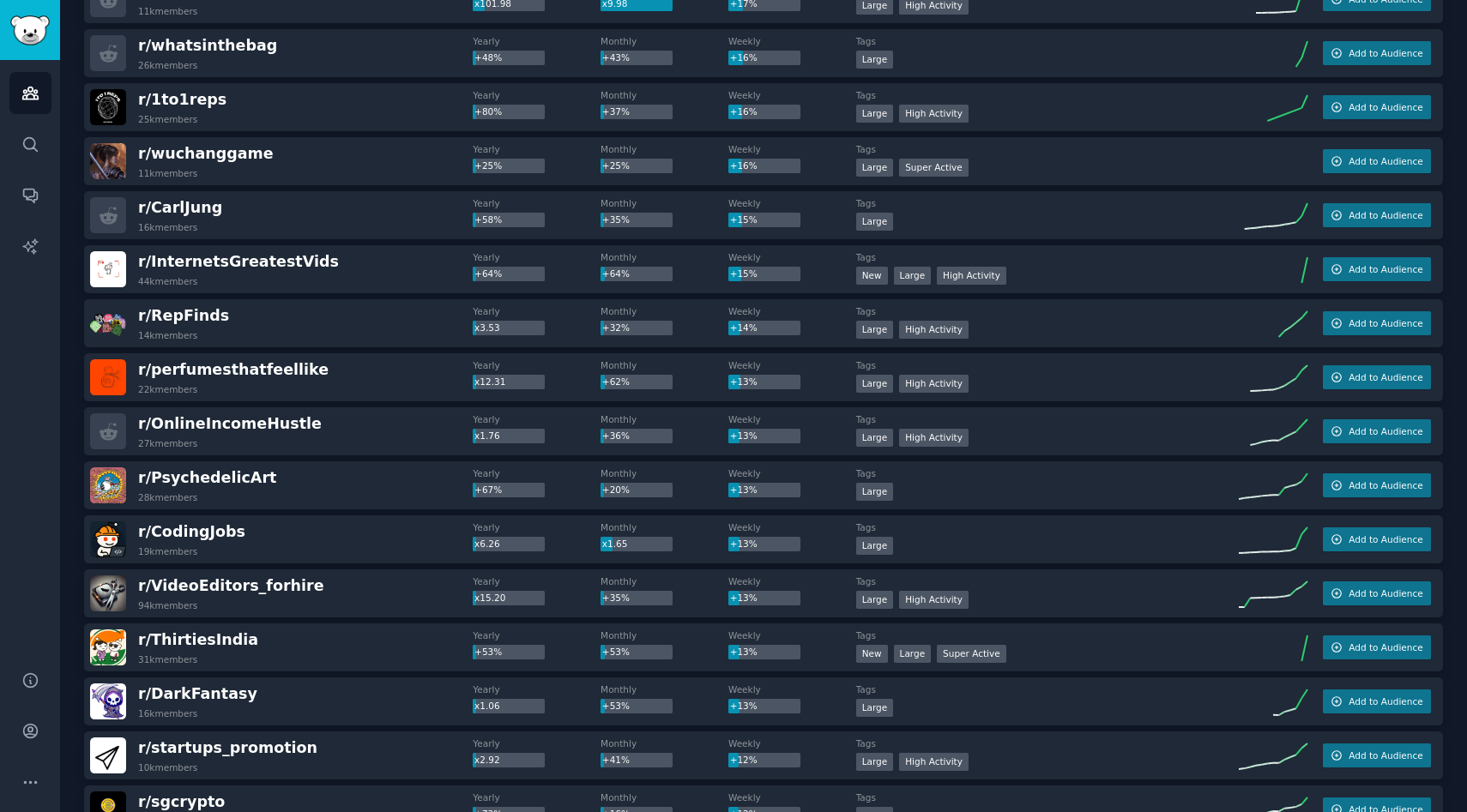
scroll to position [2131, 0]
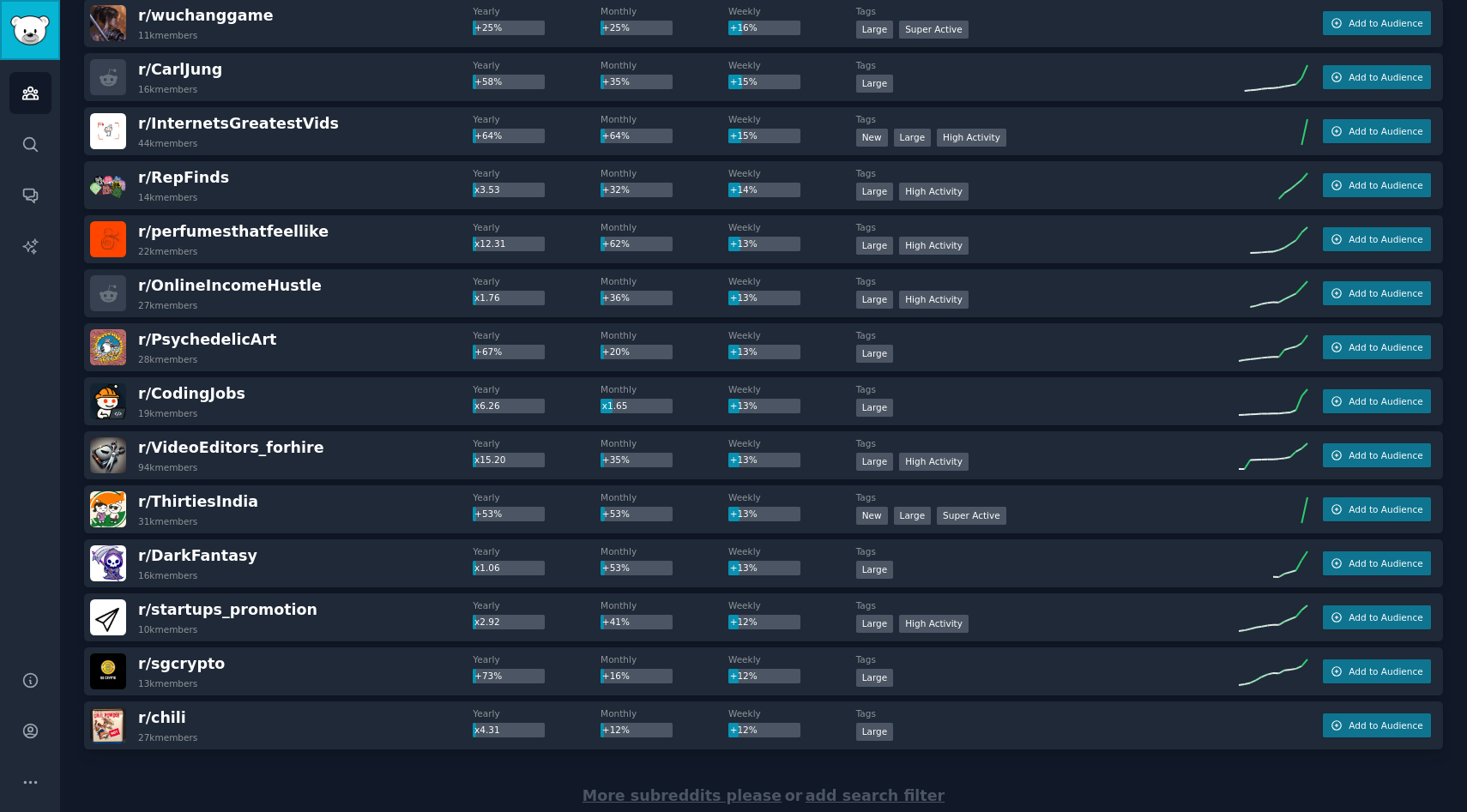
click at [34, 25] on img "Sidebar" at bounding box center [30, 31] width 40 height 30
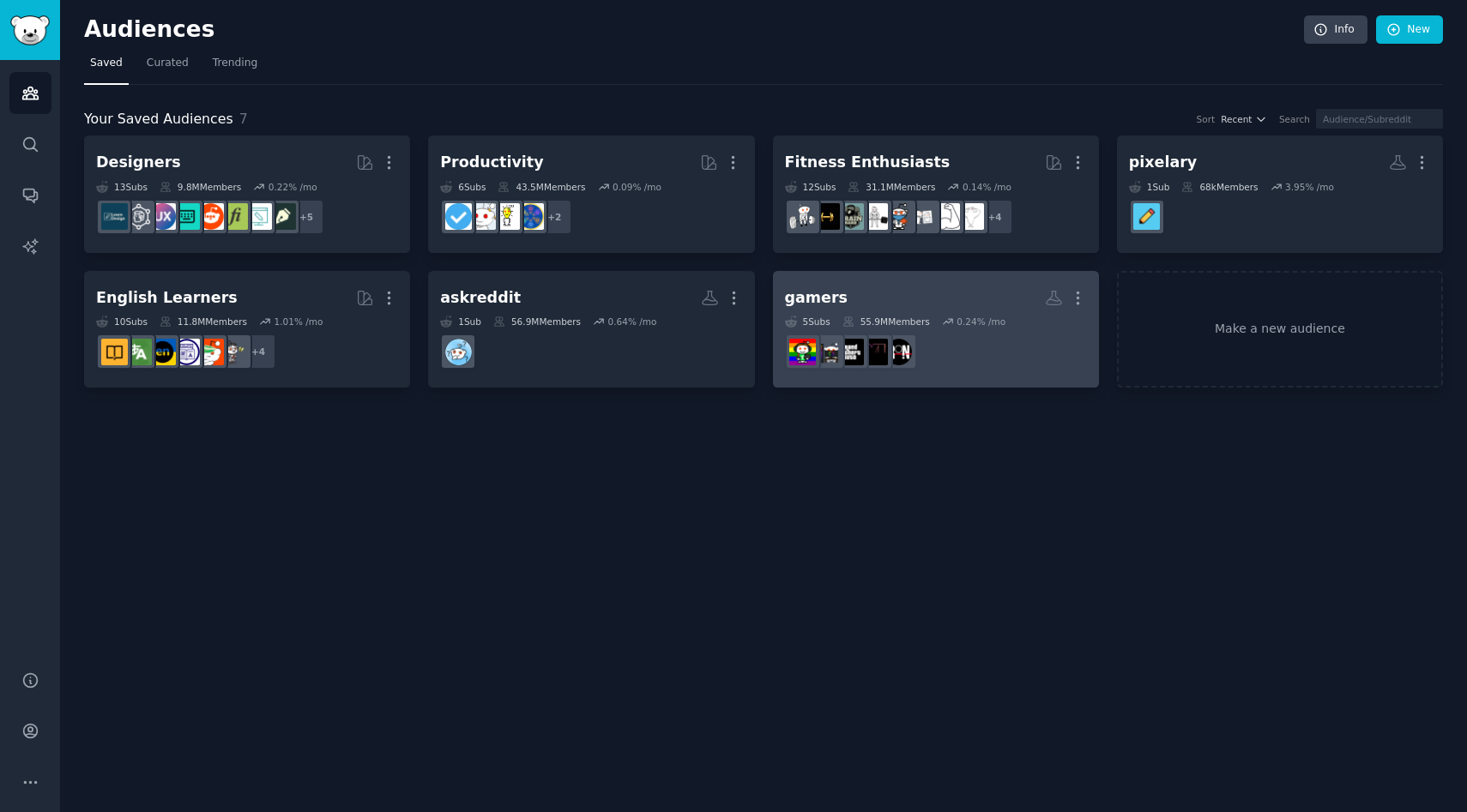
click at [974, 283] on h2 "gamers More" at bounding box center [935, 298] width 302 height 30
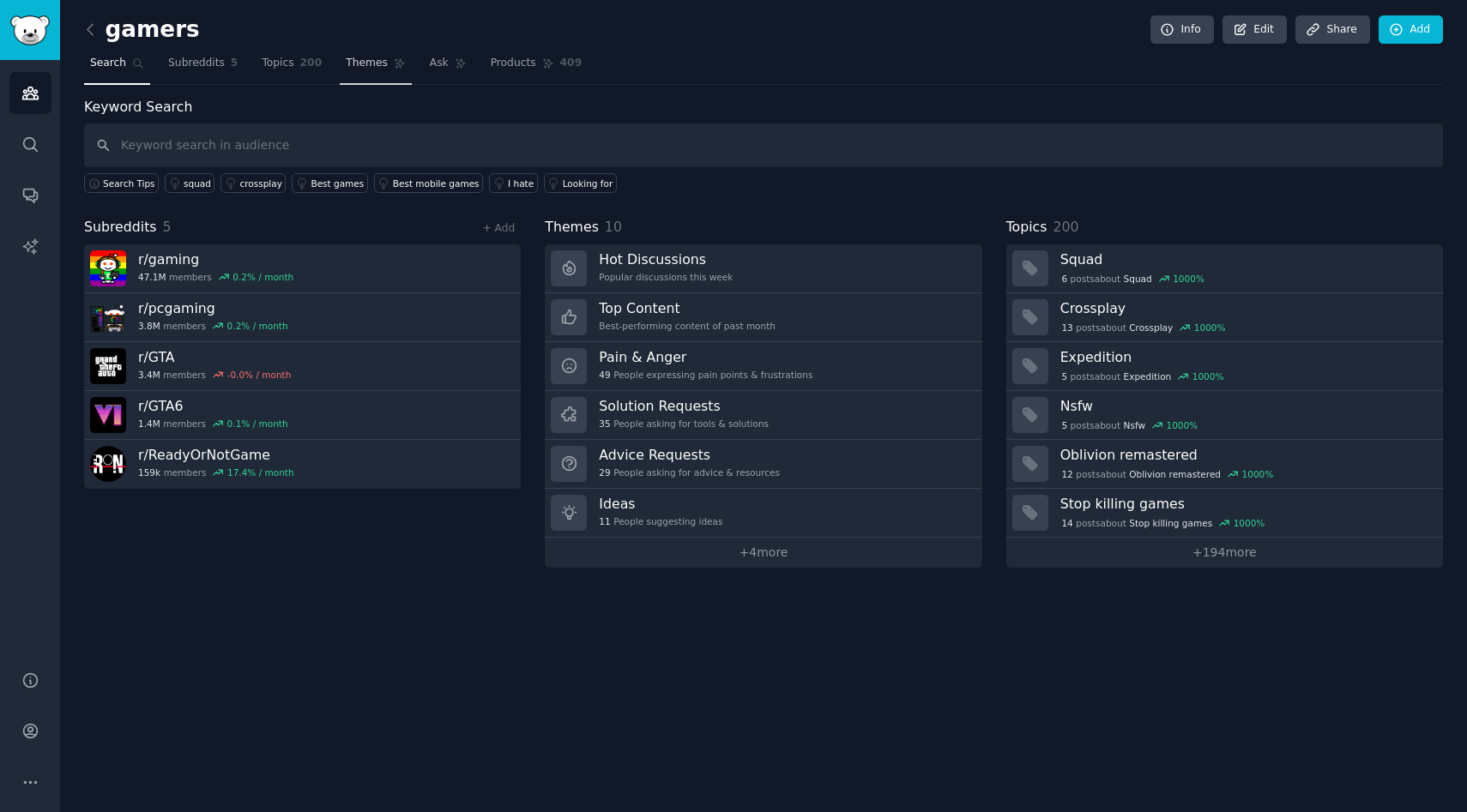
click at [341, 75] on link "Themes" at bounding box center [375, 67] width 72 height 36
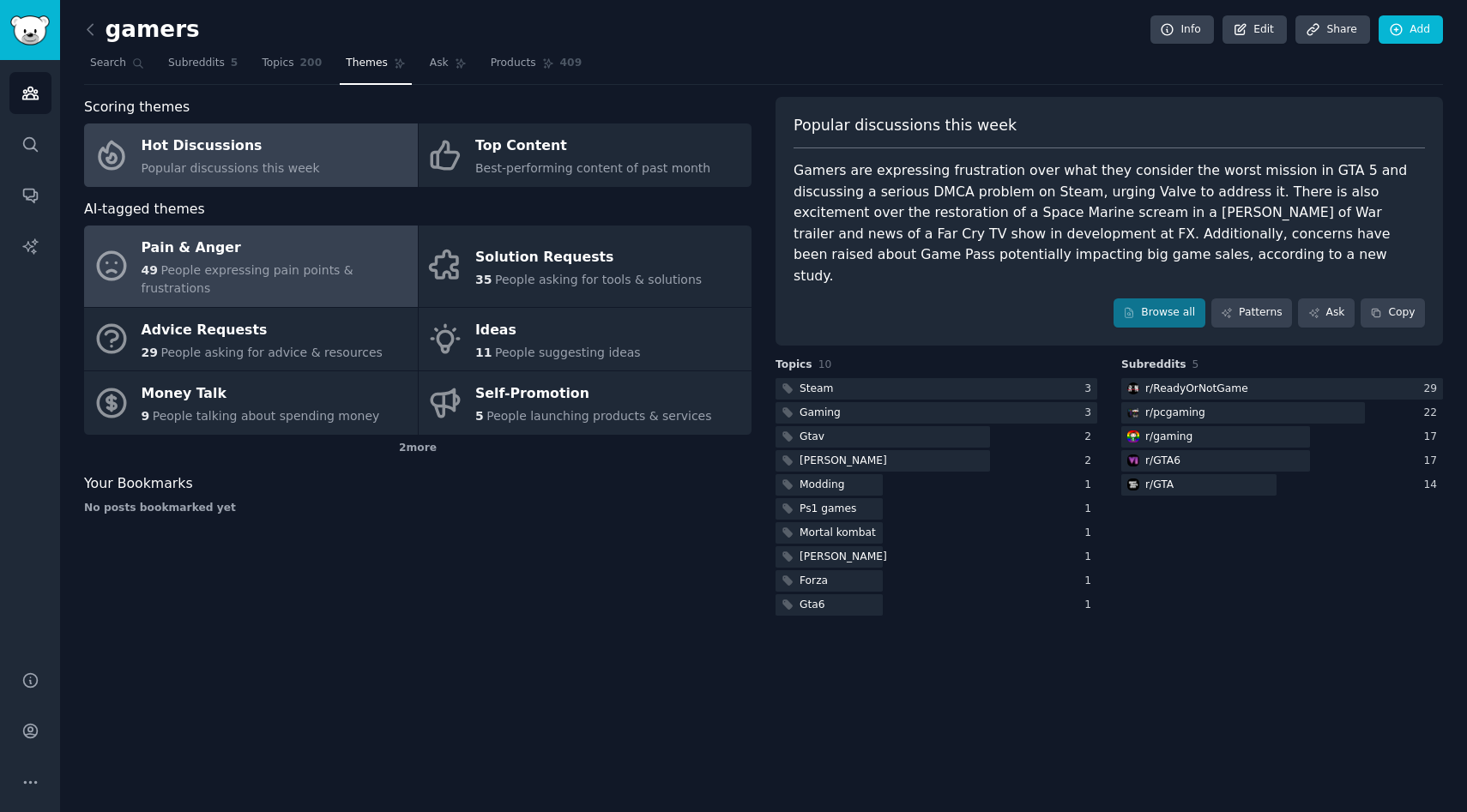
click at [318, 253] on div "Pain & Anger" at bounding box center [275, 249] width 267 height 28
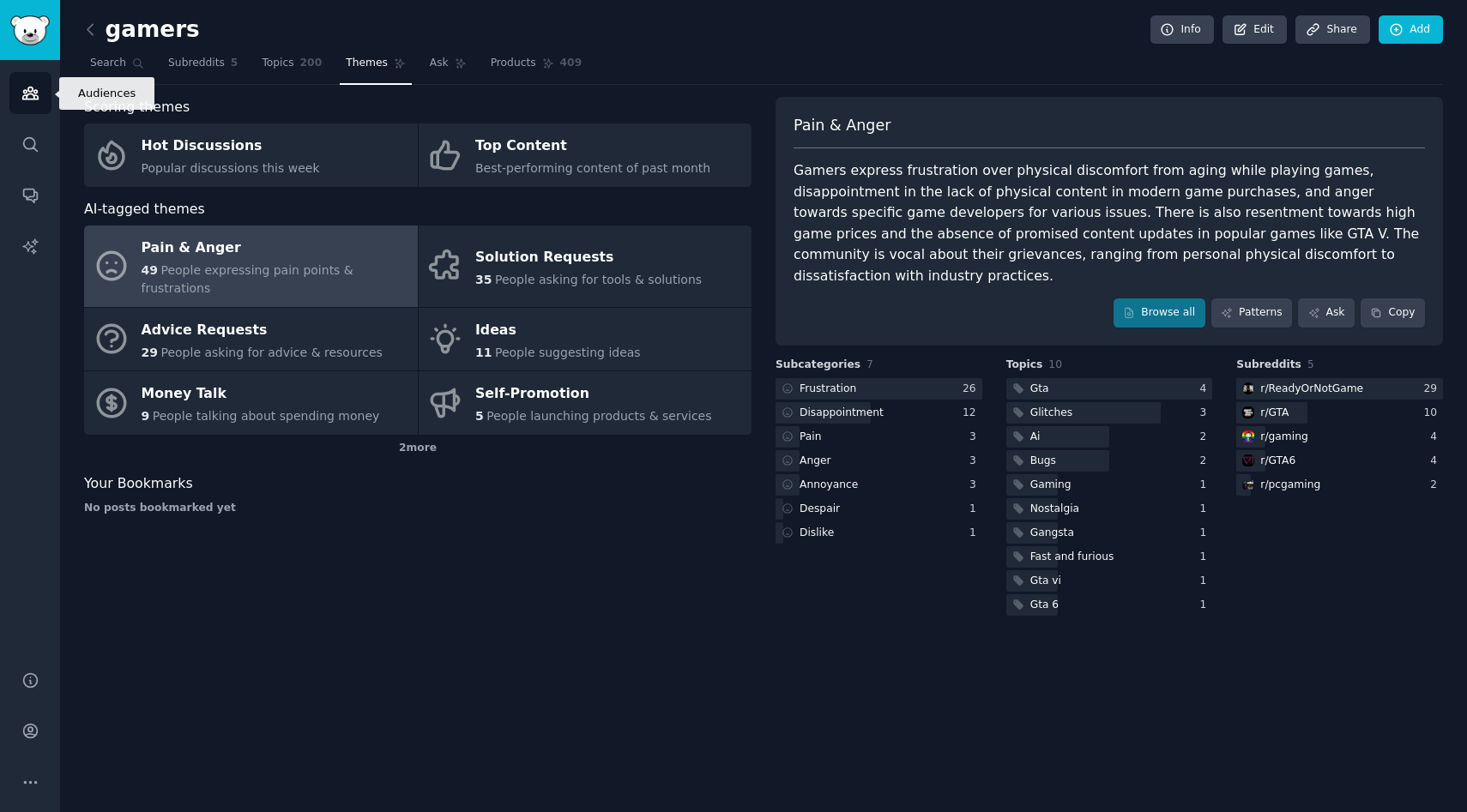
click at [23, 91] on icon "Sidebar" at bounding box center [31, 93] width 16 height 12
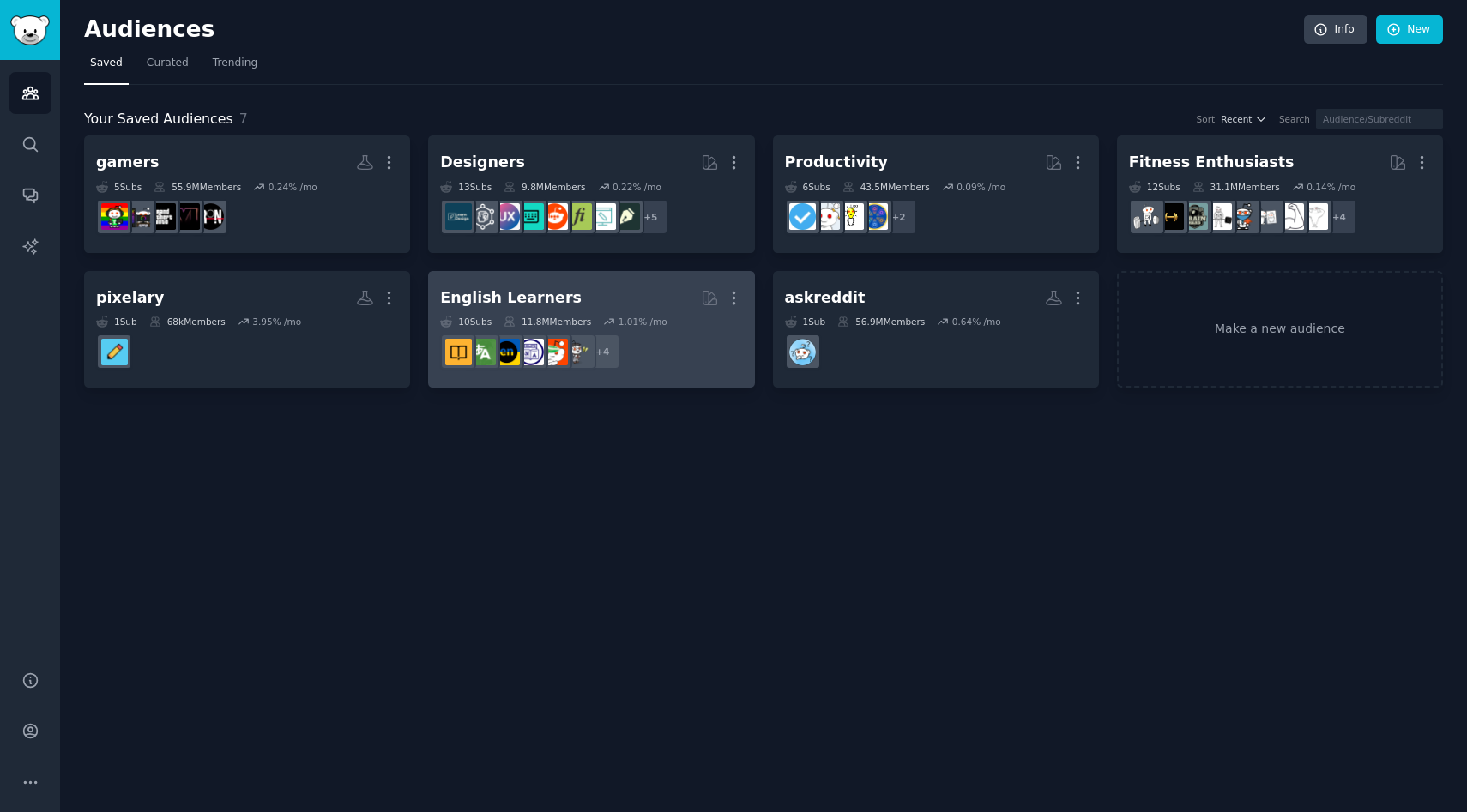
click at [592, 304] on h2 "English Learners More" at bounding box center [590, 298] width 302 height 30
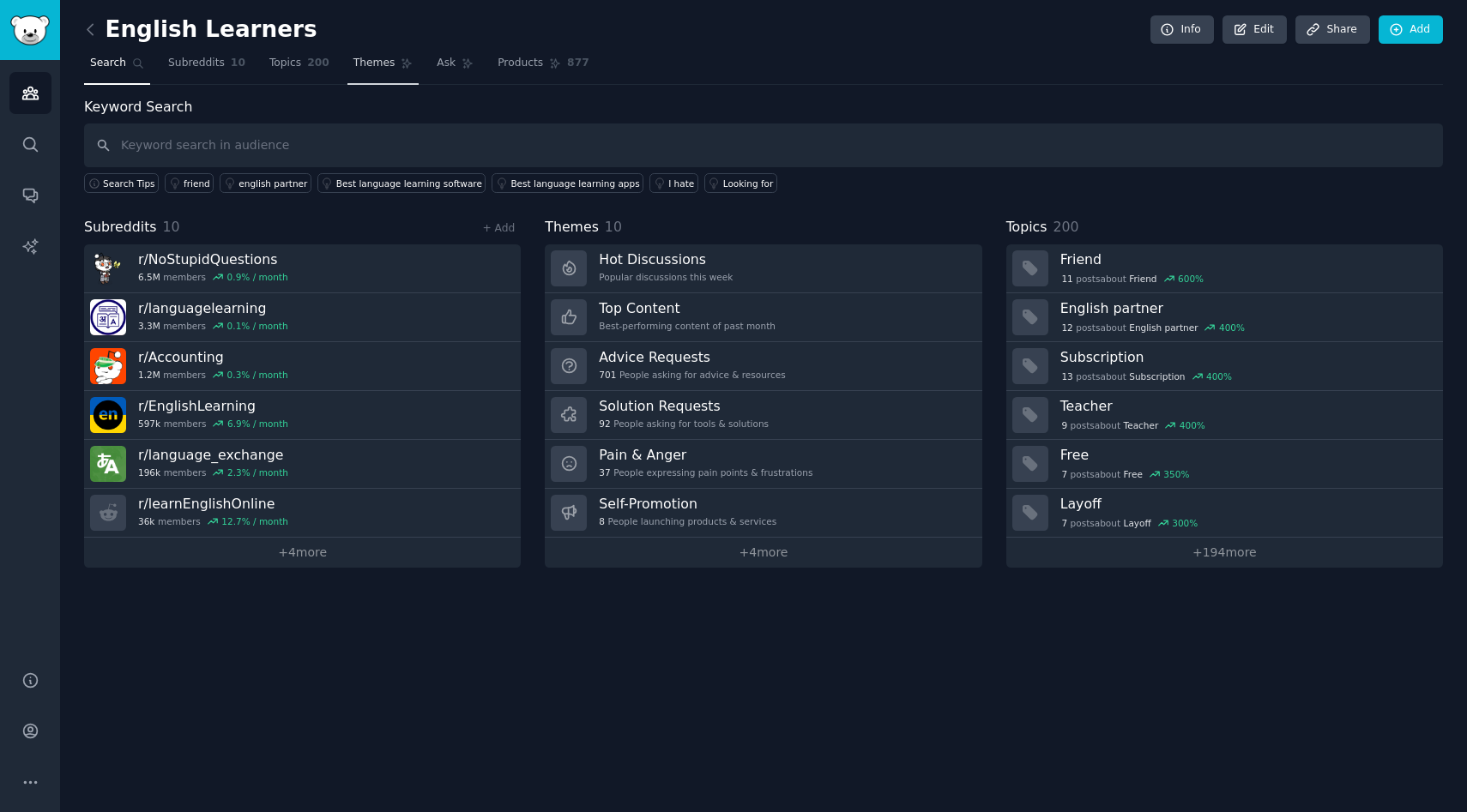
click at [395, 80] on link "Themes" at bounding box center [383, 67] width 72 height 36
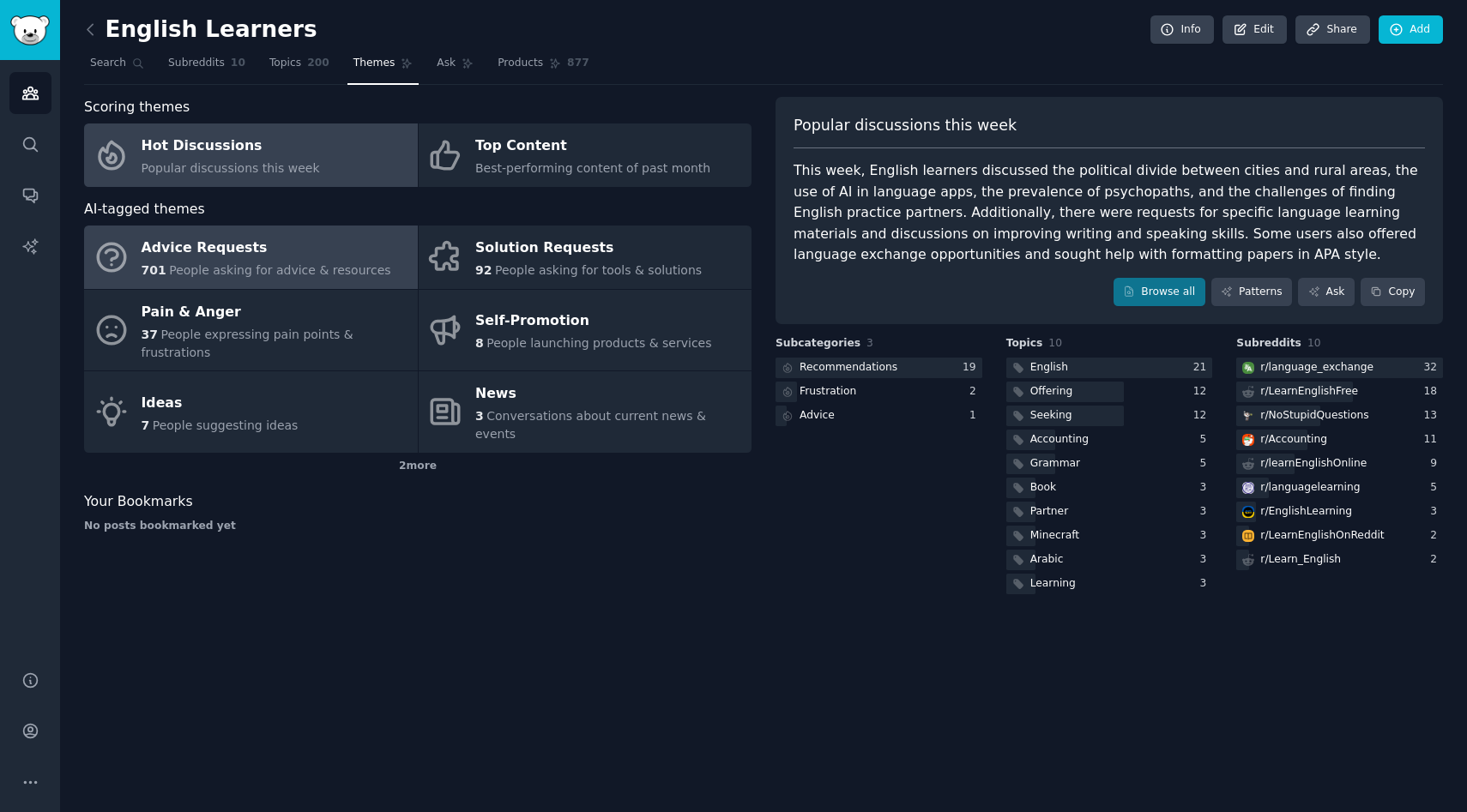
click at [314, 261] on div "701 People asking for advice & resources" at bounding box center [266, 270] width 250 height 18
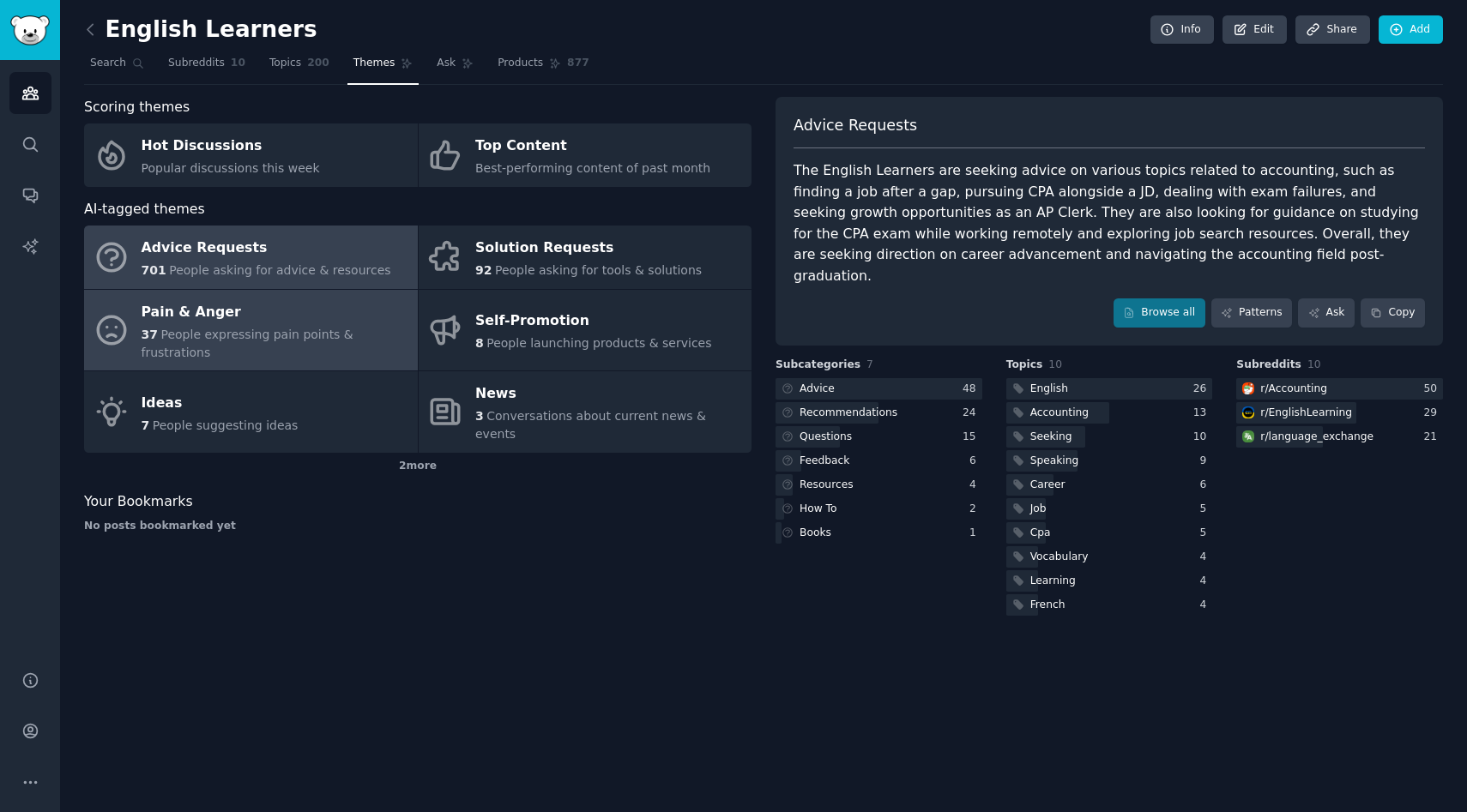
click at [358, 351] on link "Pain & Anger 37 People expressing pain points & frustrations" at bounding box center [251, 331] width 334 height 81
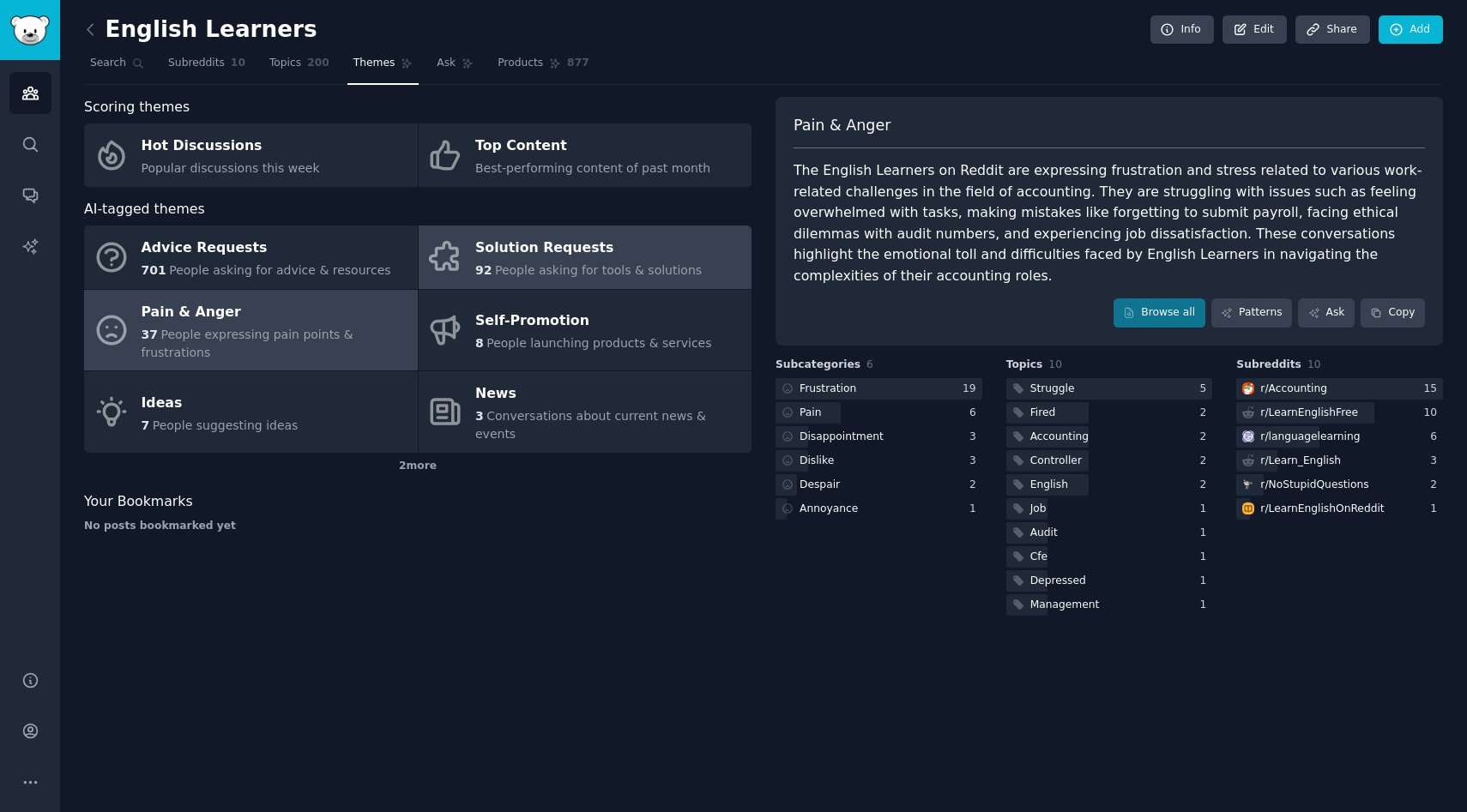
click at [644, 258] on div "Solution Requests" at bounding box center [588, 249] width 227 height 28
